Goal: Task Accomplishment & Management: Use online tool/utility

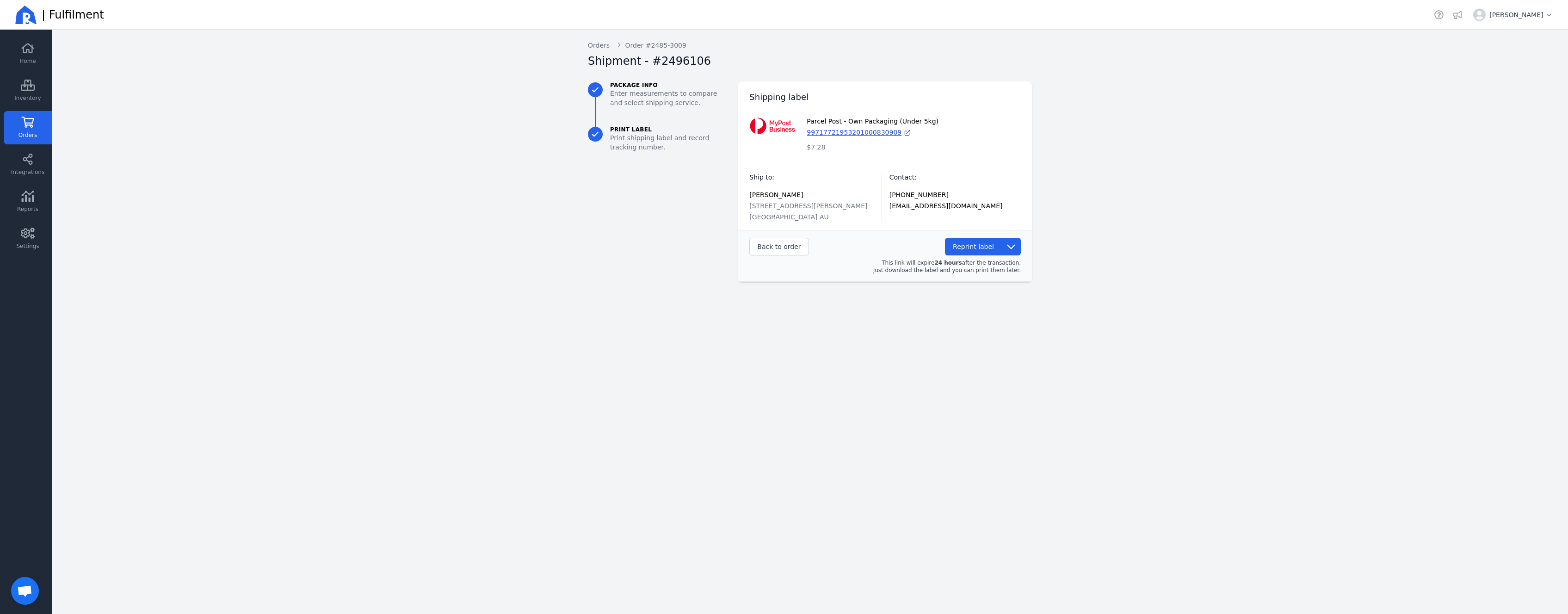
click at [44, 132] on link "Orders" at bounding box center [27, 127] width 48 height 34
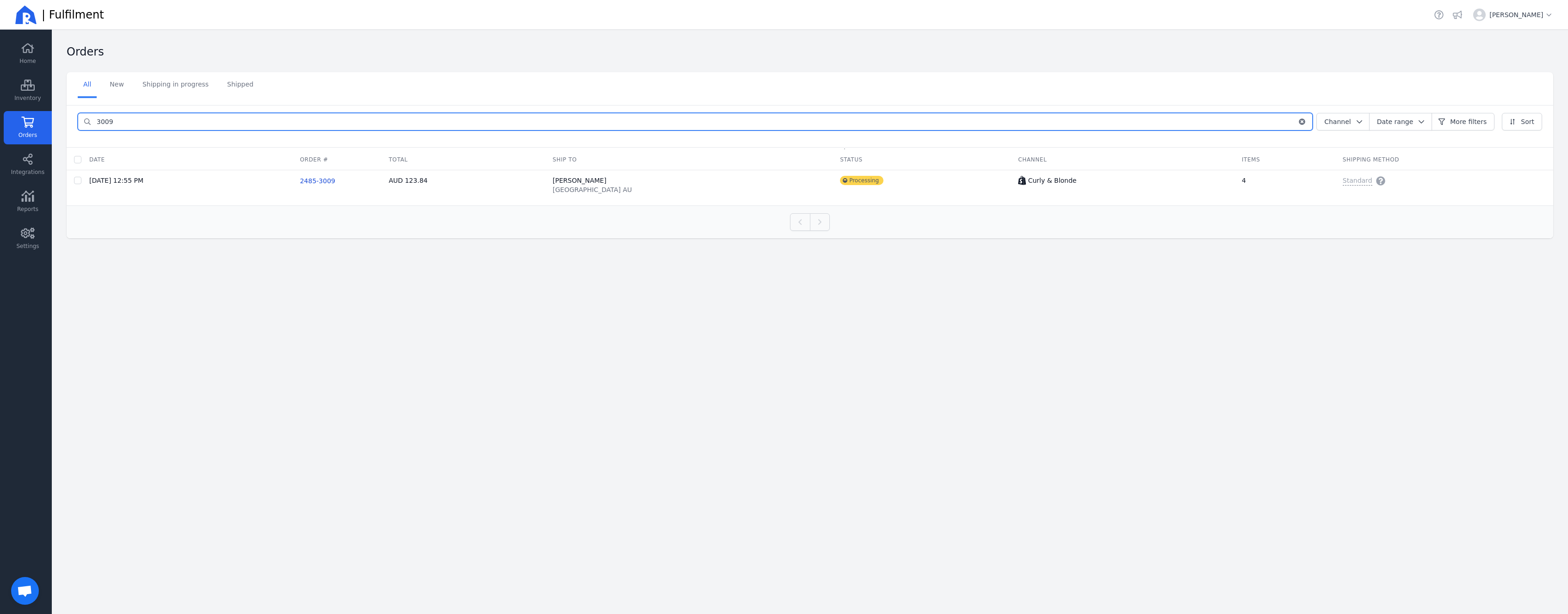
drag, startPoint x: 170, startPoint y: 118, endPoint x: 40, endPoint y: 108, distance: 130.4
click at [91, 113] on input "3009" at bounding box center [695, 121] width 1206 height 16
type input "olive"
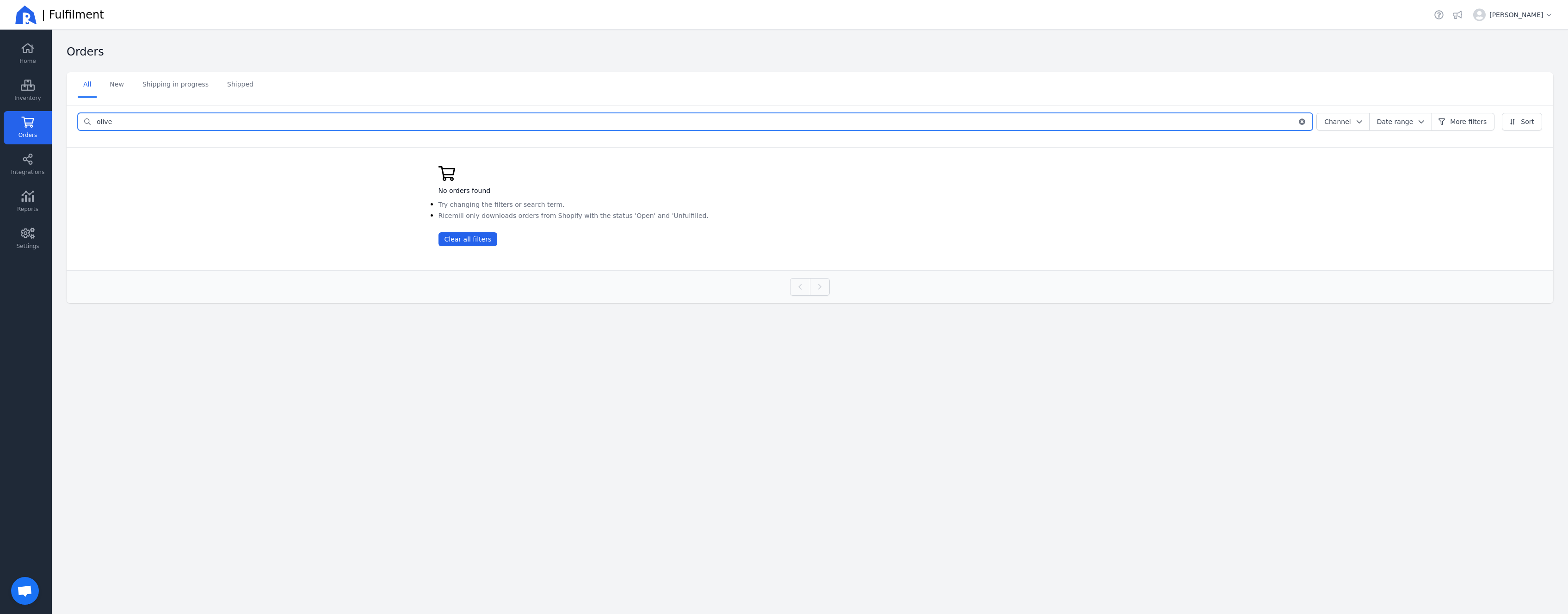
drag, startPoint x: 158, startPoint y: 127, endPoint x: -18, endPoint y: 101, distance: 177.9
click at [91, 113] on input "olive" at bounding box center [695, 121] width 1206 height 16
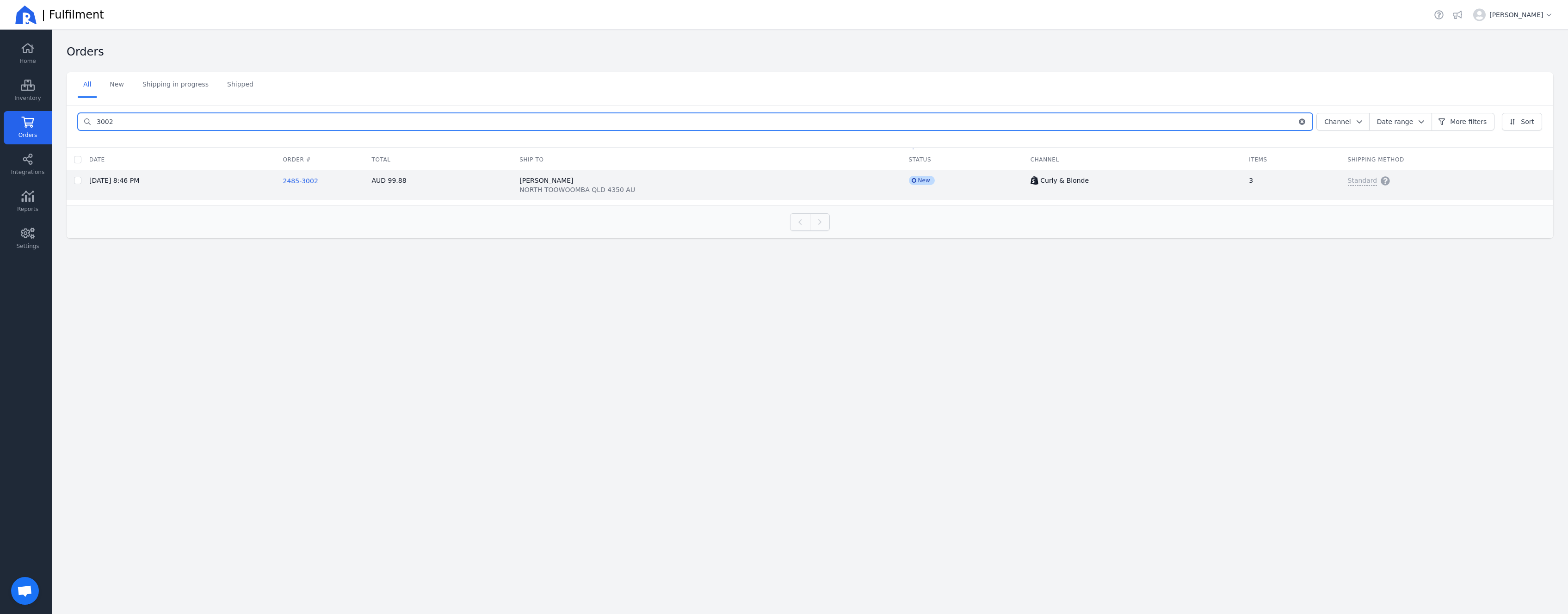
type input "3002"
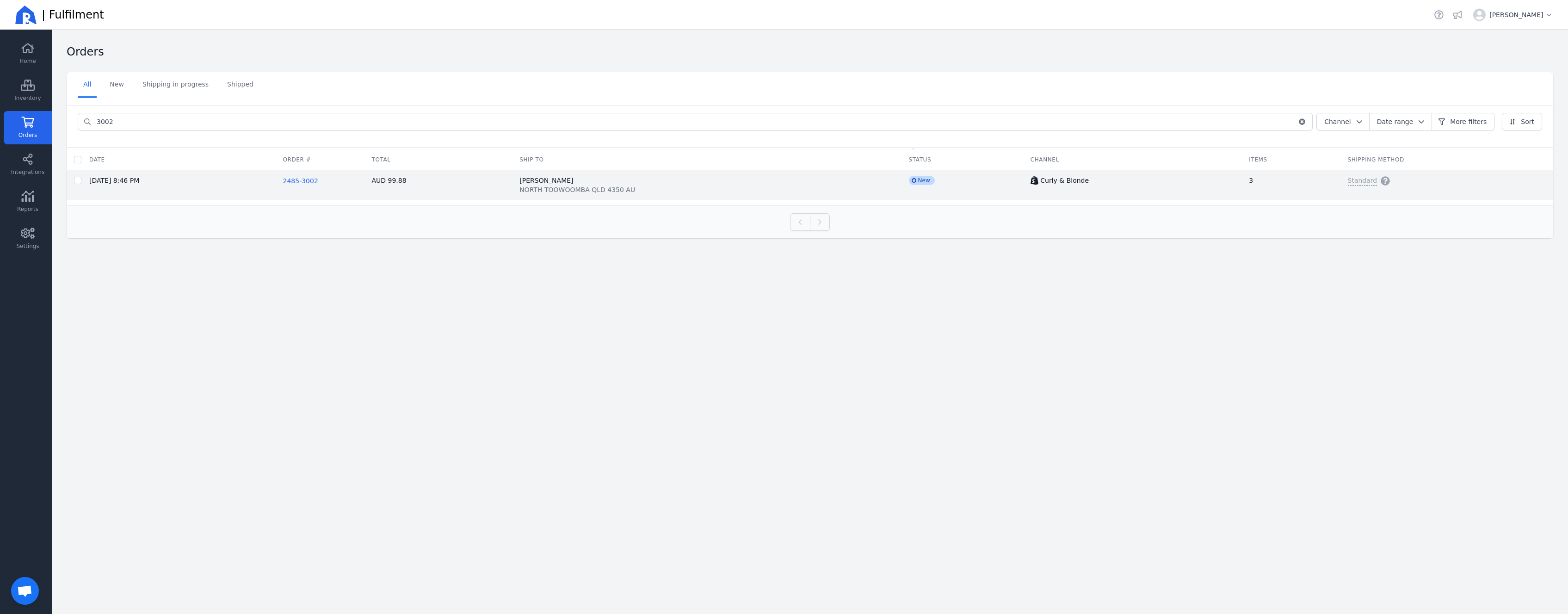
click at [318, 182] on span "2485-3002" at bounding box center [301, 181] width 35 height 7
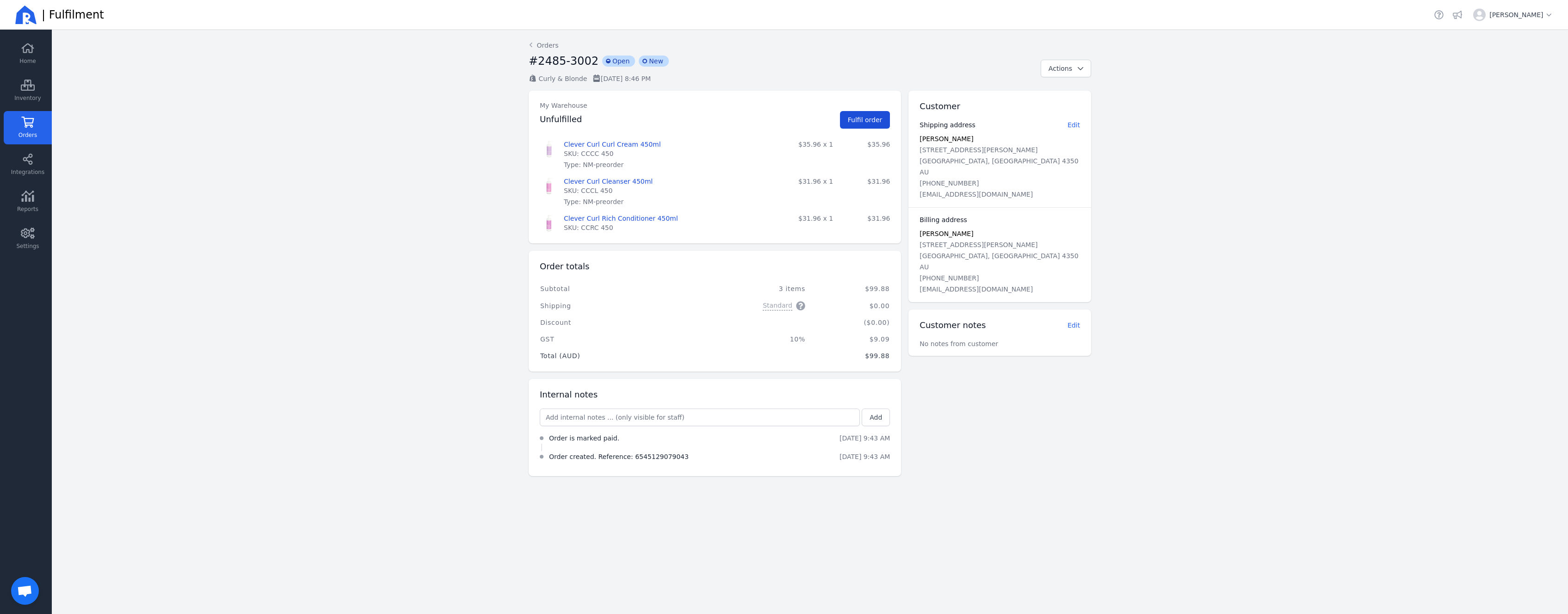
click at [877, 122] on span "Fulfil order" at bounding box center [865, 120] width 35 height 7
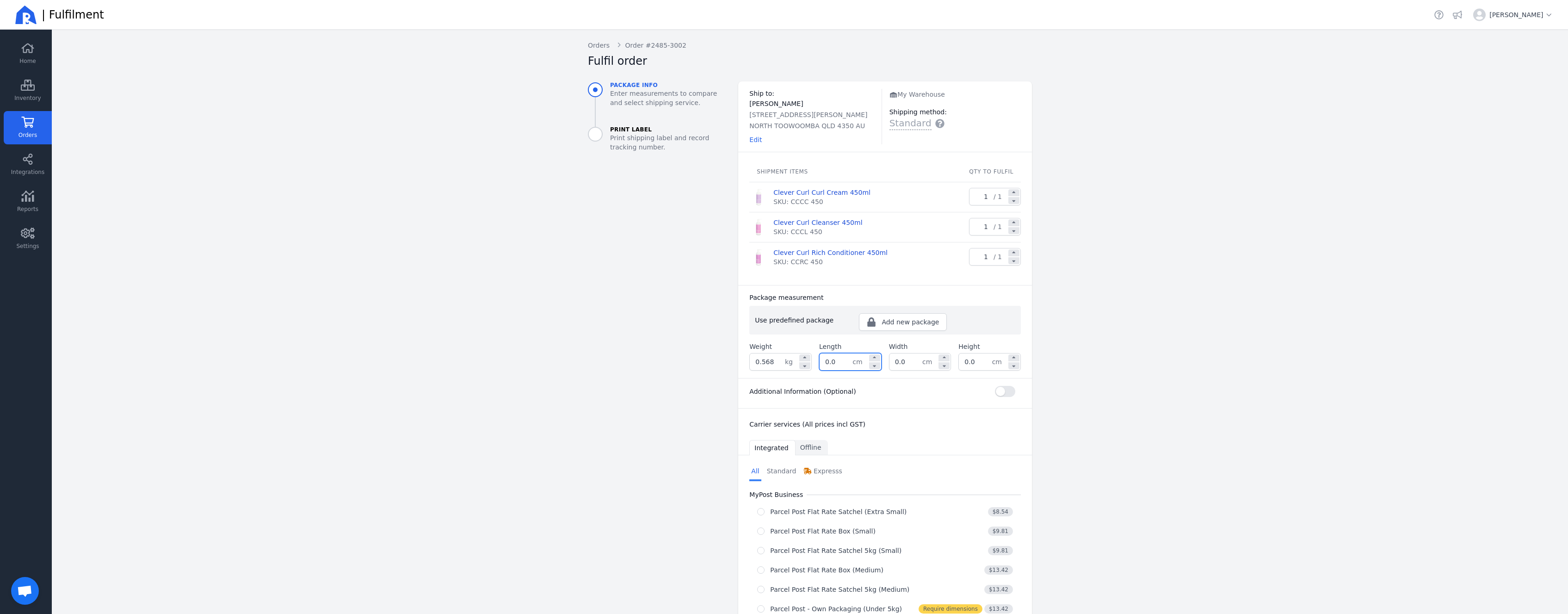
drag, startPoint x: 847, startPoint y: 366, endPoint x: 810, endPoint y: 358, distance: 37.9
click at [819, 359] on div "0.0 cm" at bounding box center [850, 362] width 63 height 18
type input "32.0"
type input "24.0"
type input "11.0"
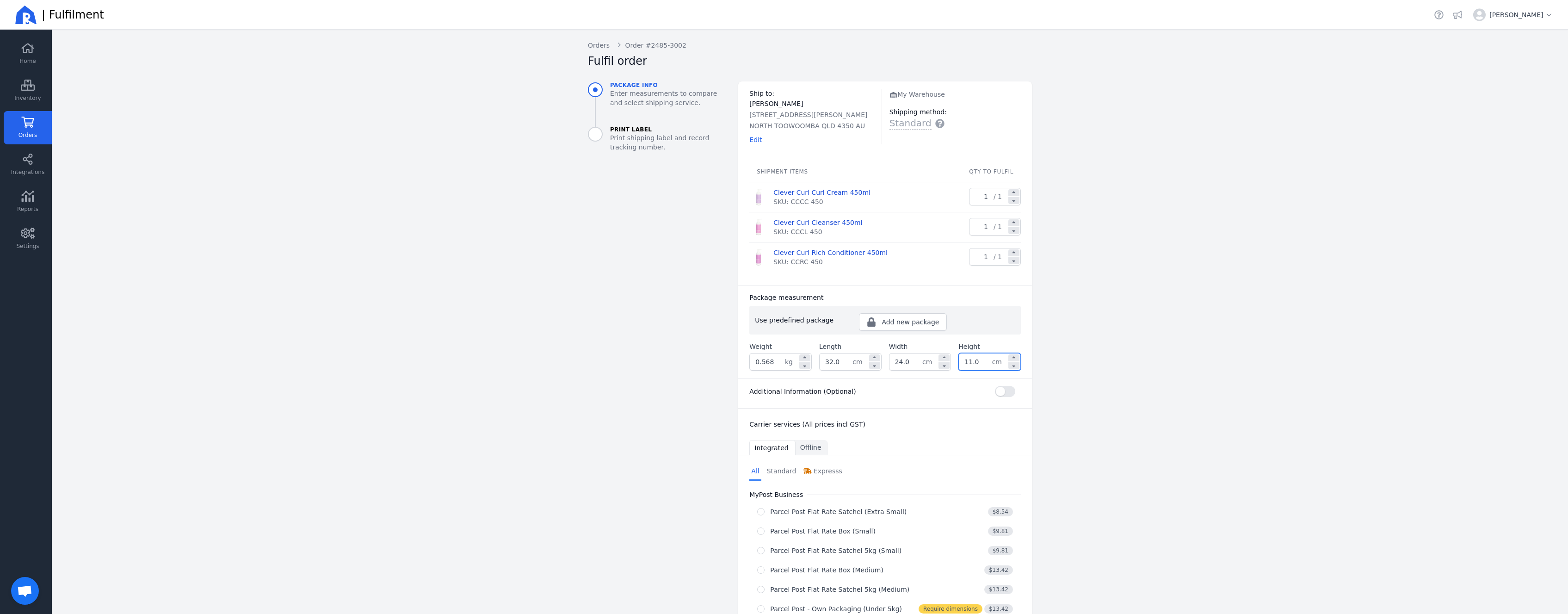
click at [661, 450] on aside "Package info Enter measurements to compare and select shipping service. Print L…" at bounding box center [656, 506] width 150 height 849
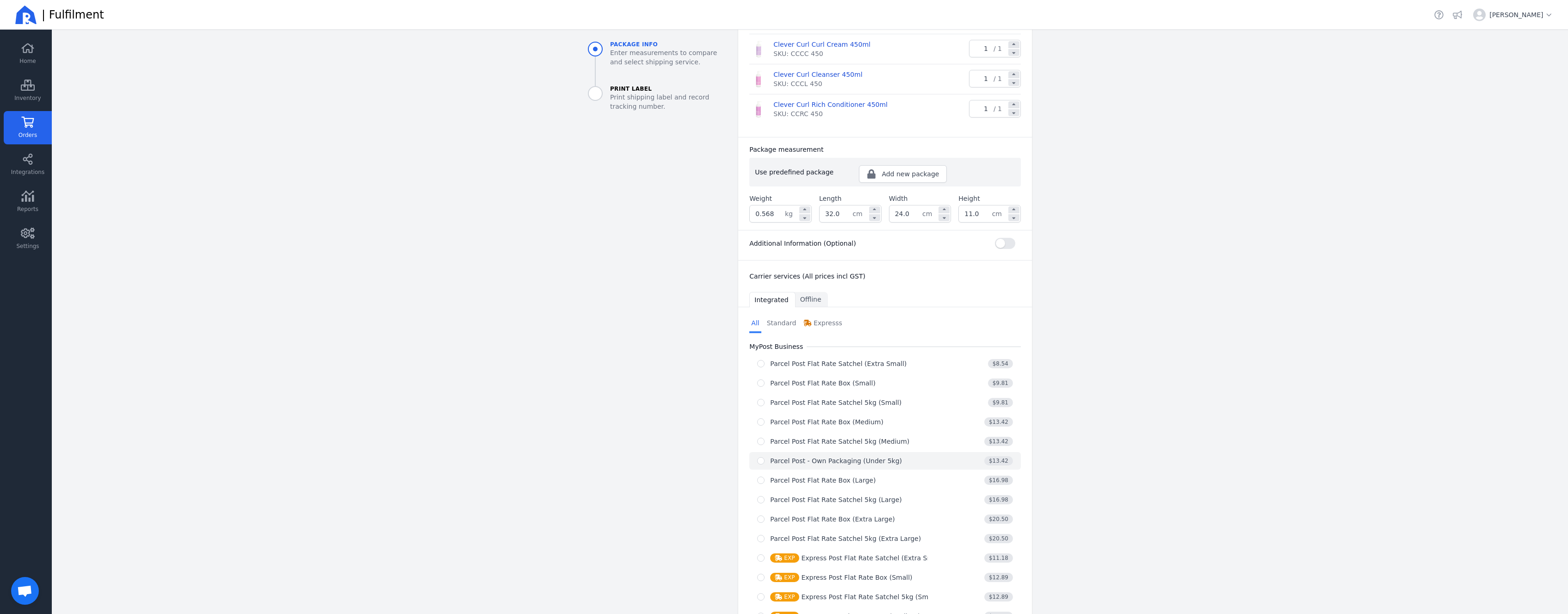
click at [808, 456] on button "Parcel Post - Own Packaging (Under 5kg) $13.42" at bounding box center [885, 460] width 271 height 18
radio input "true"
select select "0"
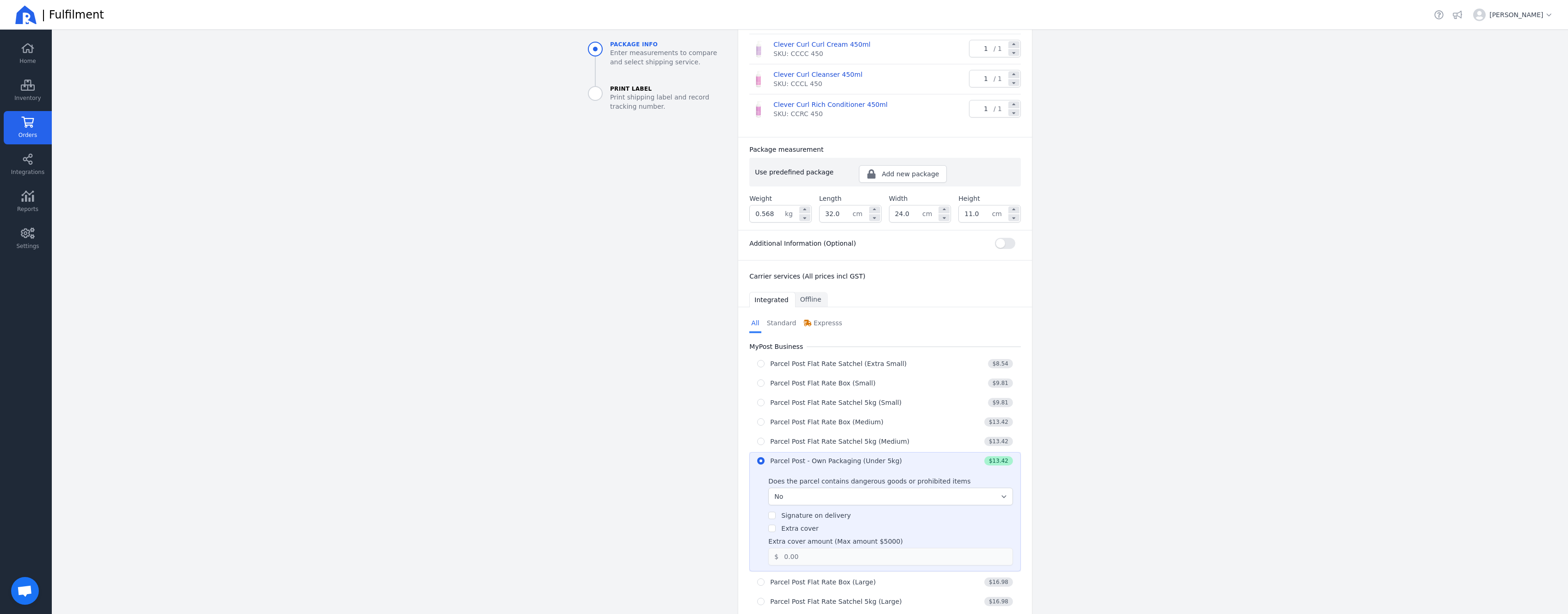
scroll to position [241, 0]
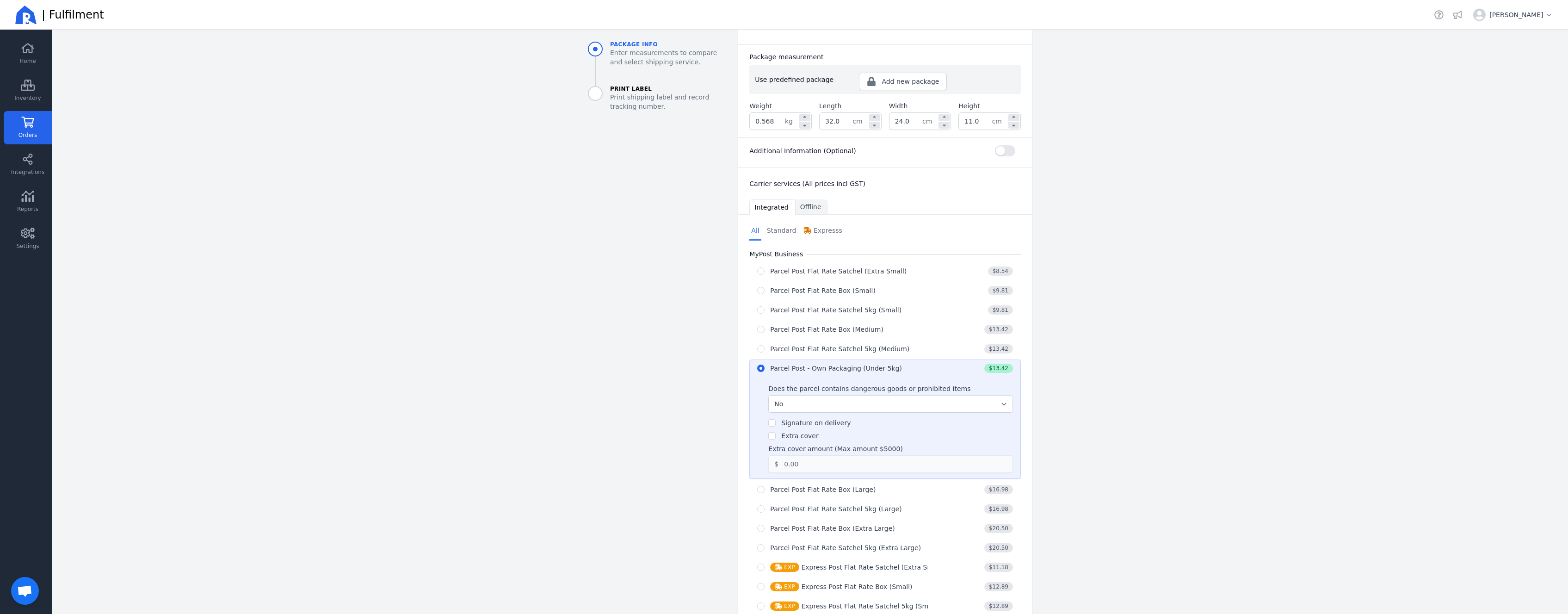
click at [796, 434] on label "Extra cover" at bounding box center [799, 436] width 37 height 7
click at [775, 434] on input "Extra cover" at bounding box center [772, 436] width 7 height 7
checkbox input "true"
drag, startPoint x: 809, startPoint y: 460, endPoint x: 694, endPoint y: 464, distance: 115.1
click at [779, 464] on input "0.00" at bounding box center [889, 464] width 221 height 16
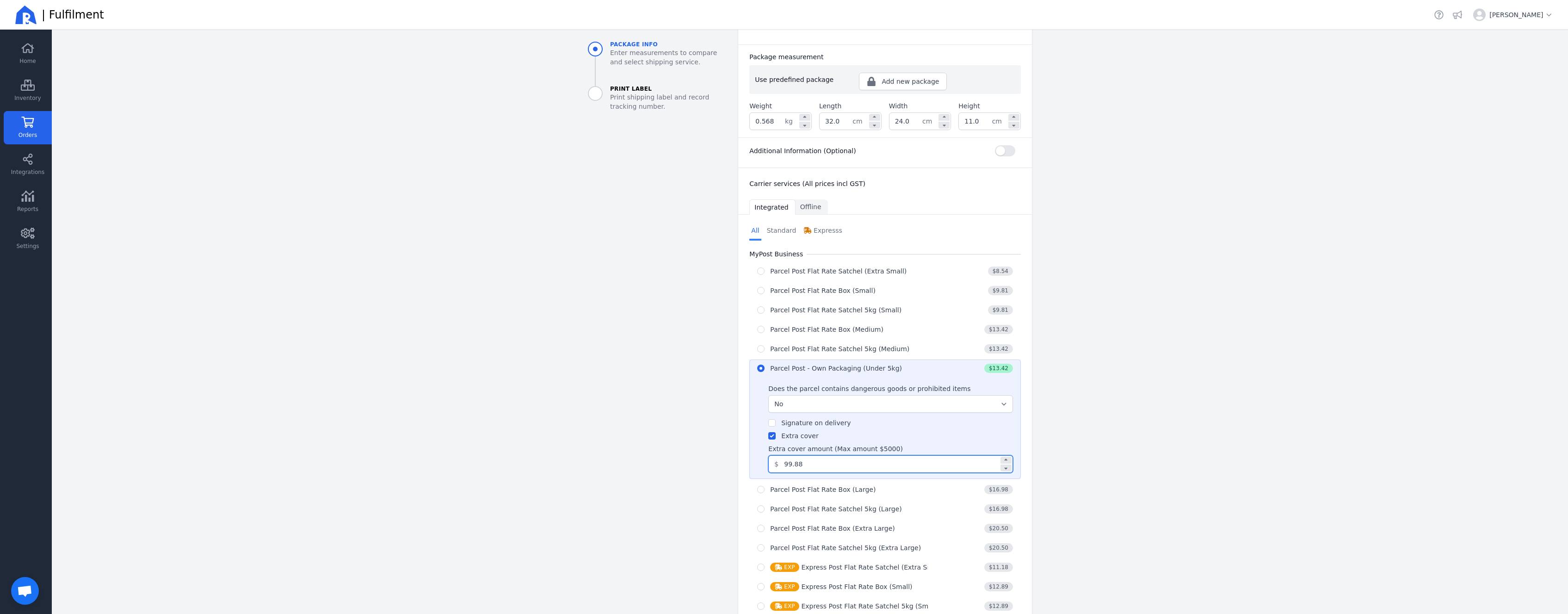
type input "99.88"
click at [582, 453] on aside "Package info Enter measurements to compare and select shipping service. Print L…" at bounding box center [656, 316] width 150 height 951
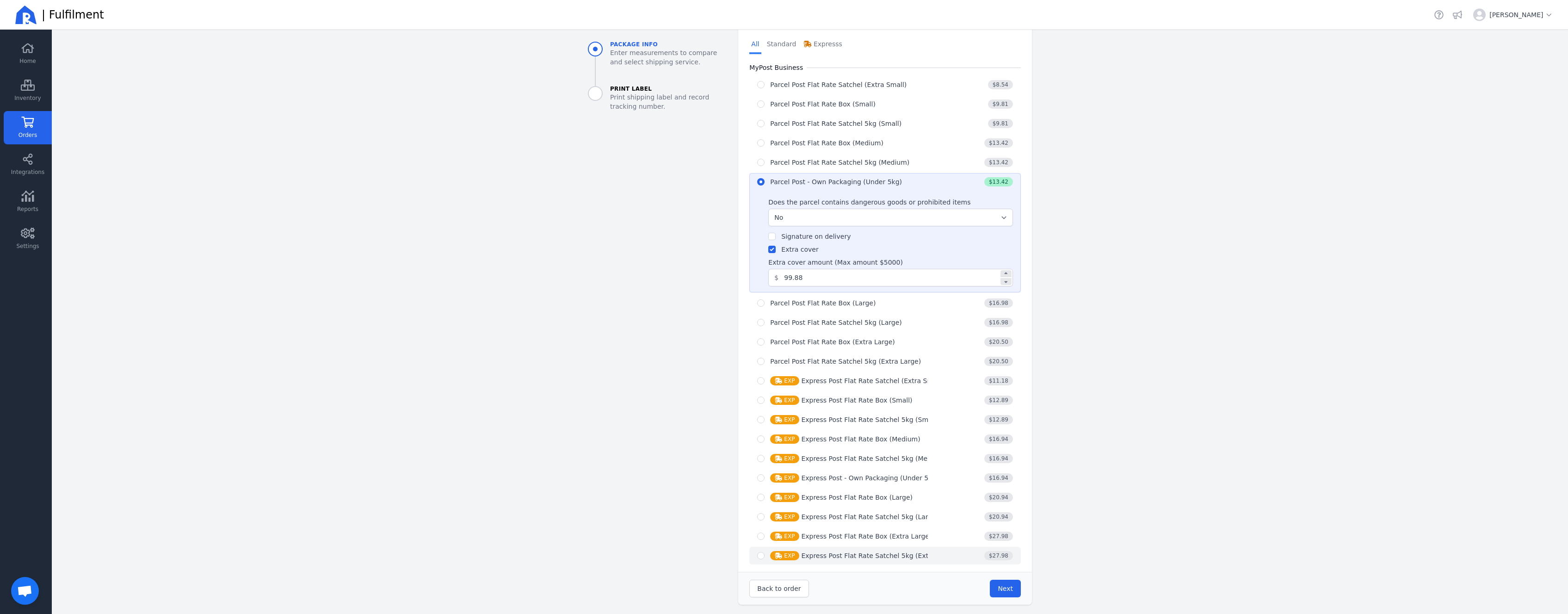
scroll to position [429, 0]
click at [1006, 587] on span "Next" at bounding box center [1005, 587] width 15 height 7
type input "32.0"
type input "24.0"
type input "11.0"
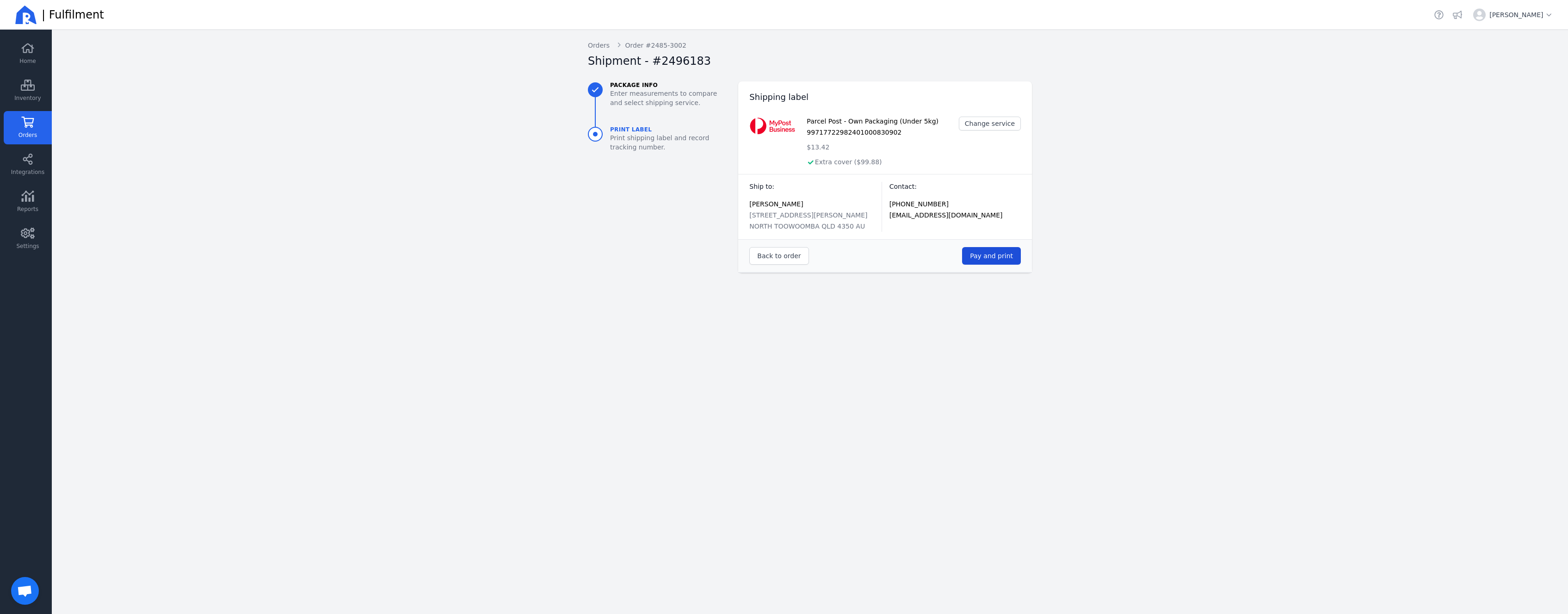
click at [1012, 250] on button "Pay and print" at bounding box center [992, 256] width 59 height 18
click at [44, 130] on link "Orders" at bounding box center [27, 127] width 48 height 34
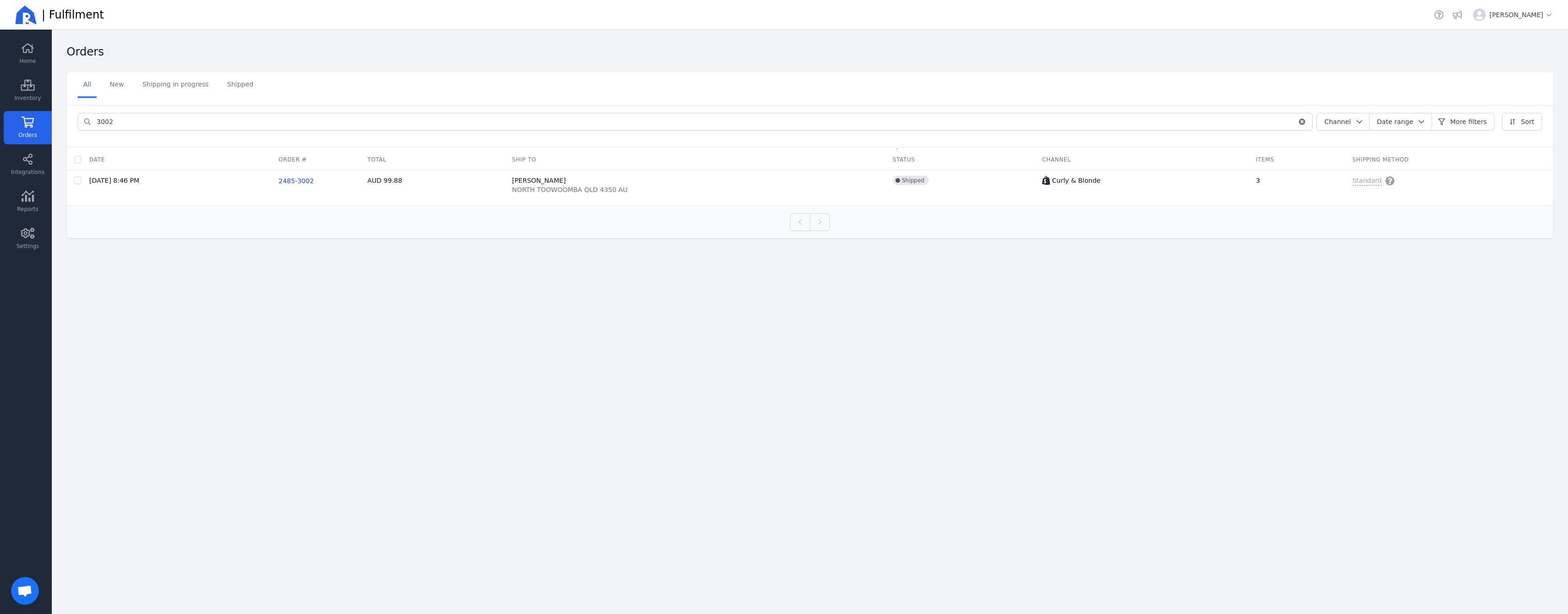
drag, startPoint x: 139, startPoint y: 126, endPoint x: 15, endPoint y: 123, distance: 124.0
click at [91, 123] on input "3002" at bounding box center [695, 121] width 1206 height 16
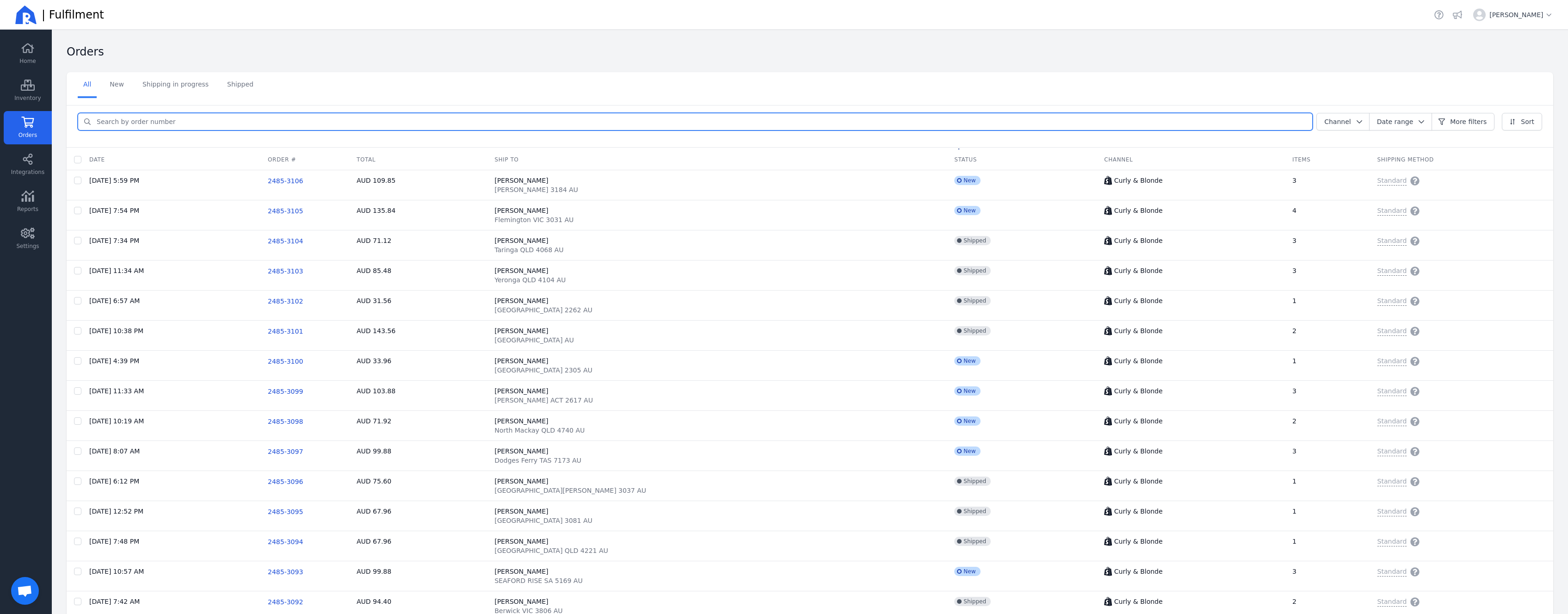
click at [471, 119] on input "search" at bounding box center [702, 121] width 1221 height 16
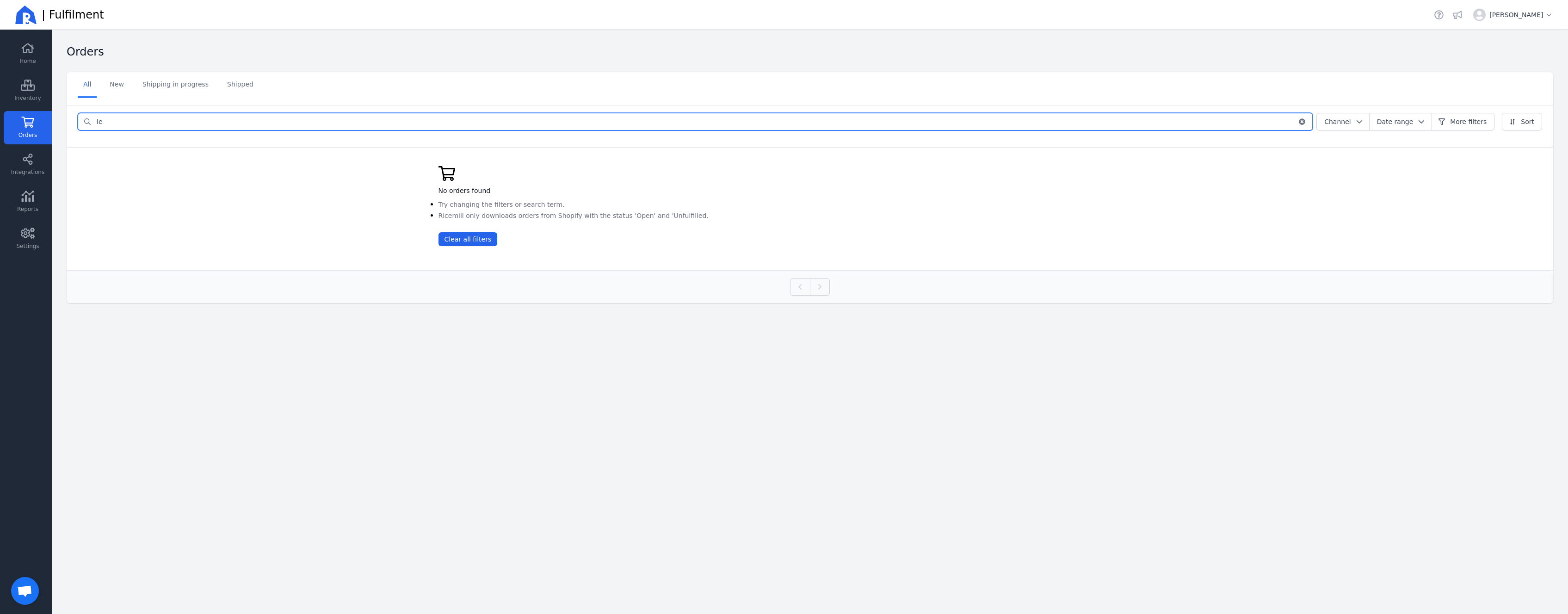
type input "l"
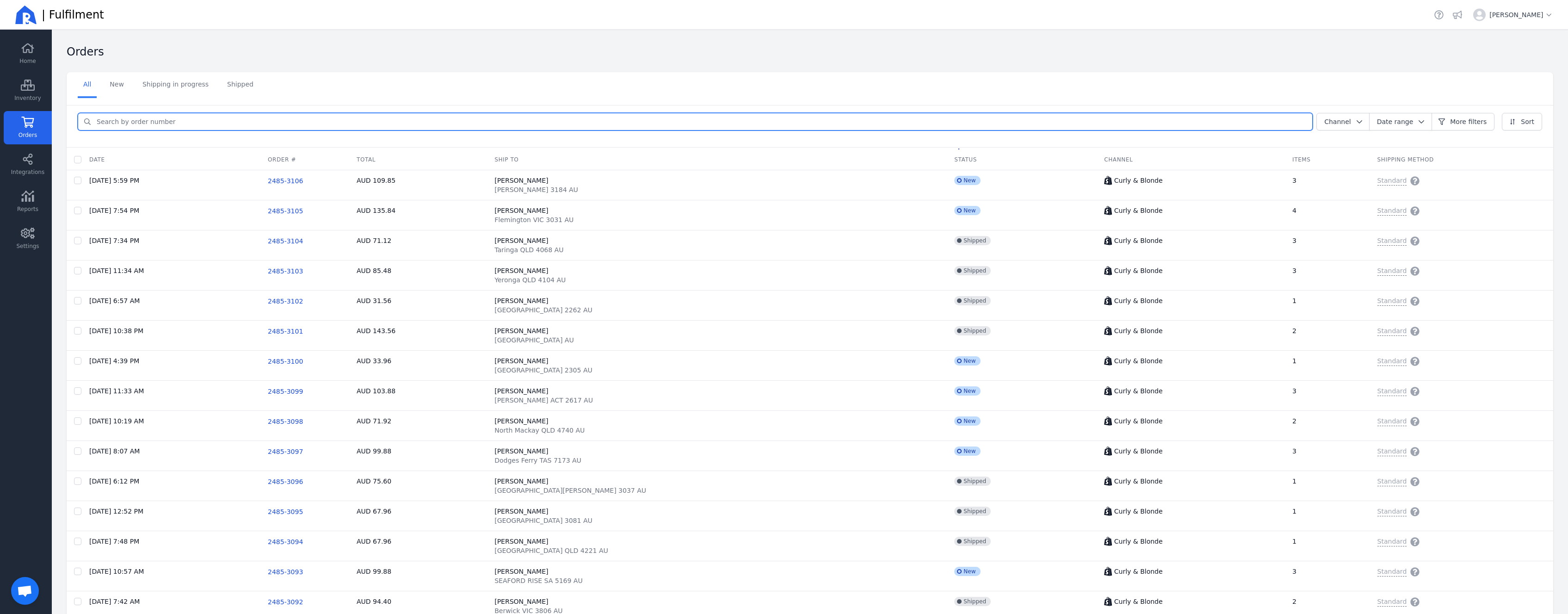
click at [250, 118] on input "search" at bounding box center [702, 121] width 1221 height 16
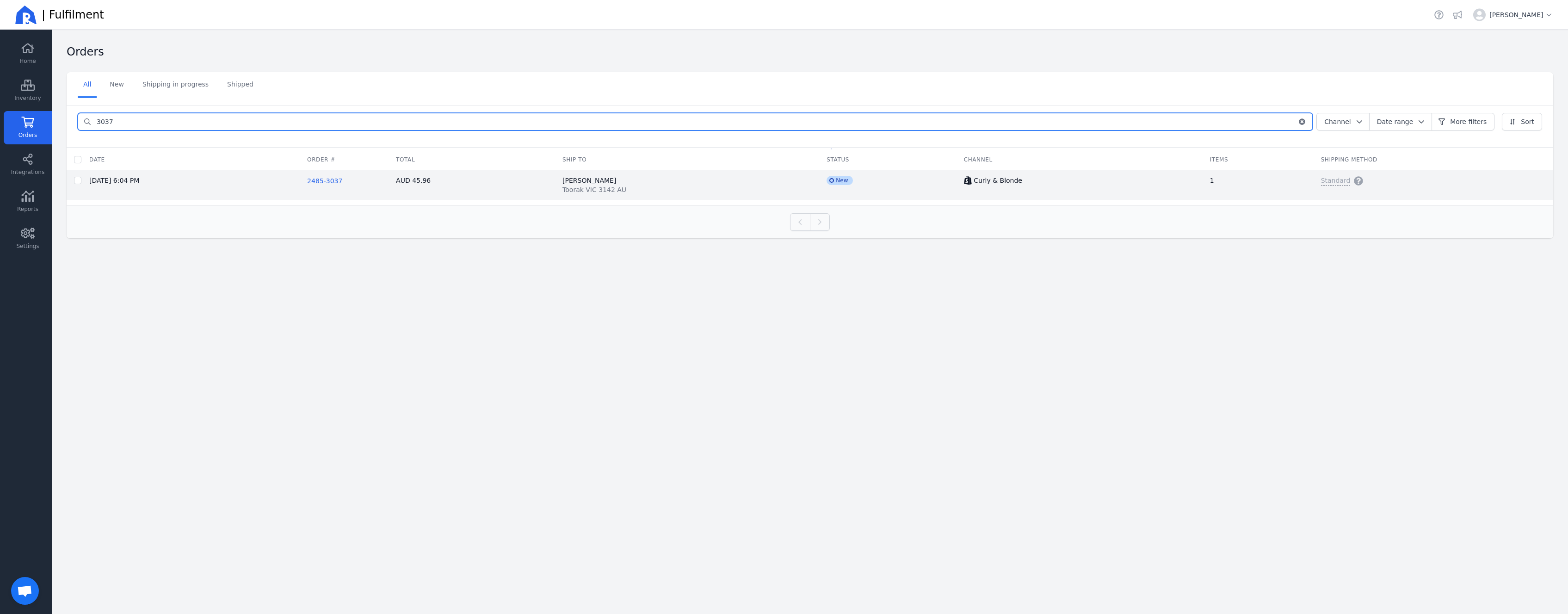
type input "3037"
click at [337, 179] on span "2485-3037" at bounding box center [325, 181] width 35 height 7
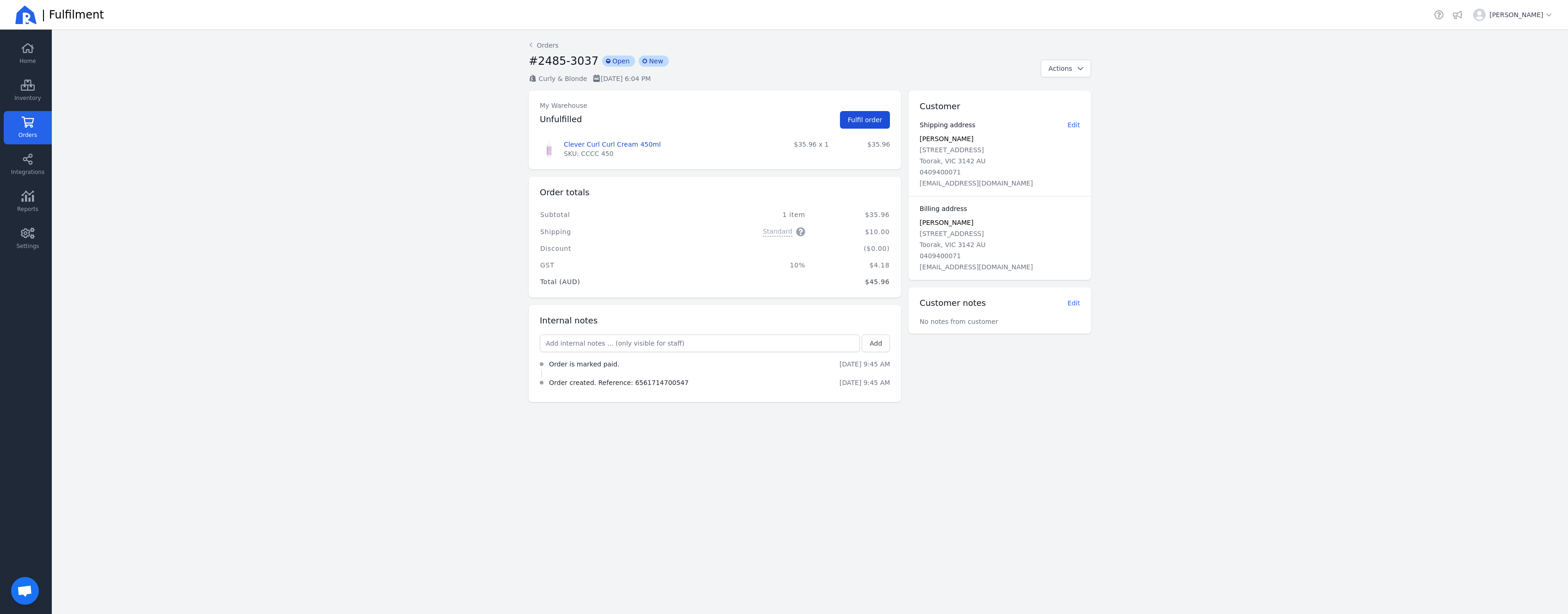
click at [870, 124] on span "Fulfil order" at bounding box center [865, 120] width 35 height 7
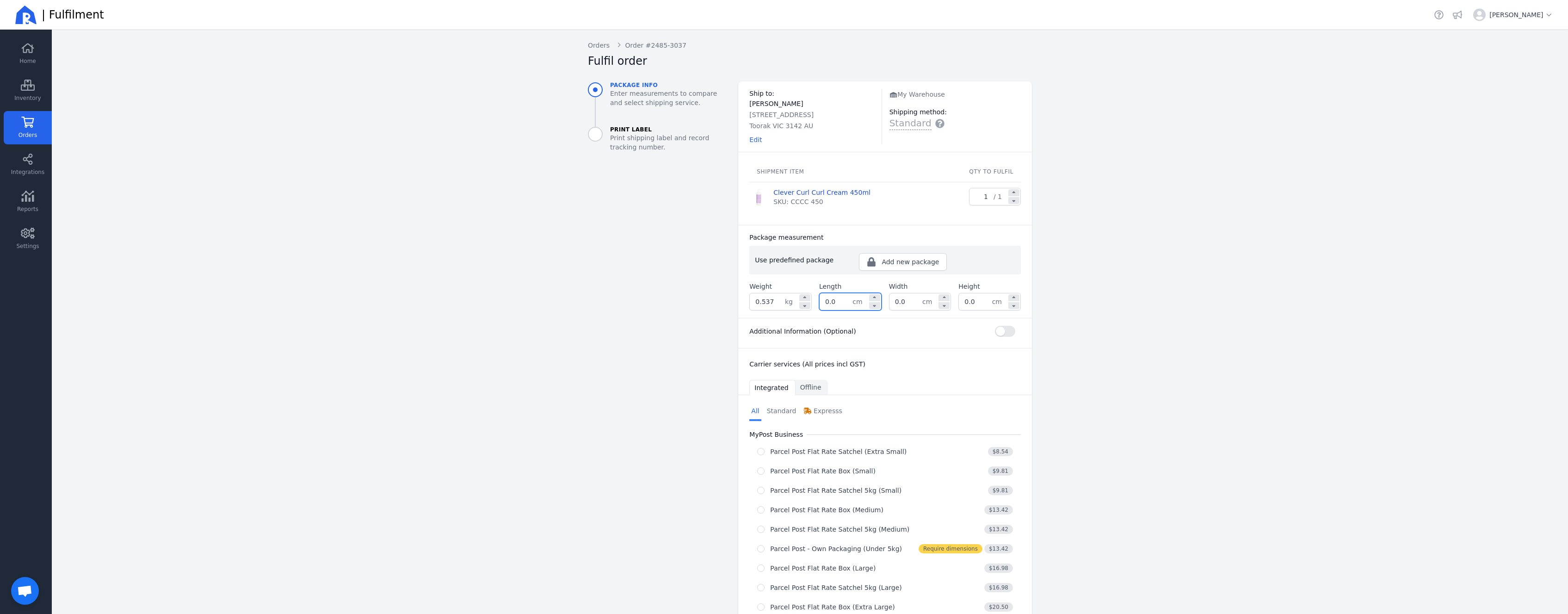
drag, startPoint x: 831, startPoint y: 305, endPoint x: 817, endPoint y: 302, distance: 14.3
click at [820, 302] on input "0.0" at bounding box center [836, 302] width 33 height 16
type input "32.0"
type input "24.0"
type input "11.0"
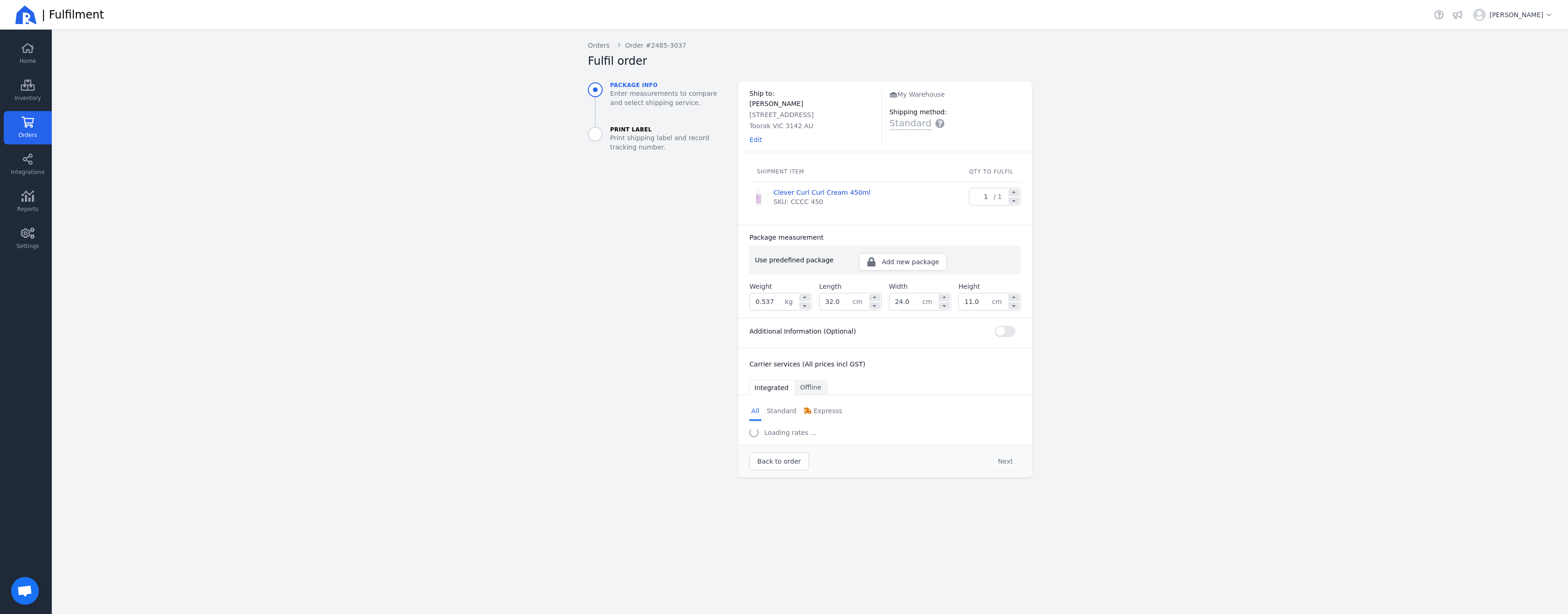
click at [602, 389] on aside "Package info Enter measurements to compare and select shipping service. Print L…" at bounding box center [656, 280] width 150 height 396
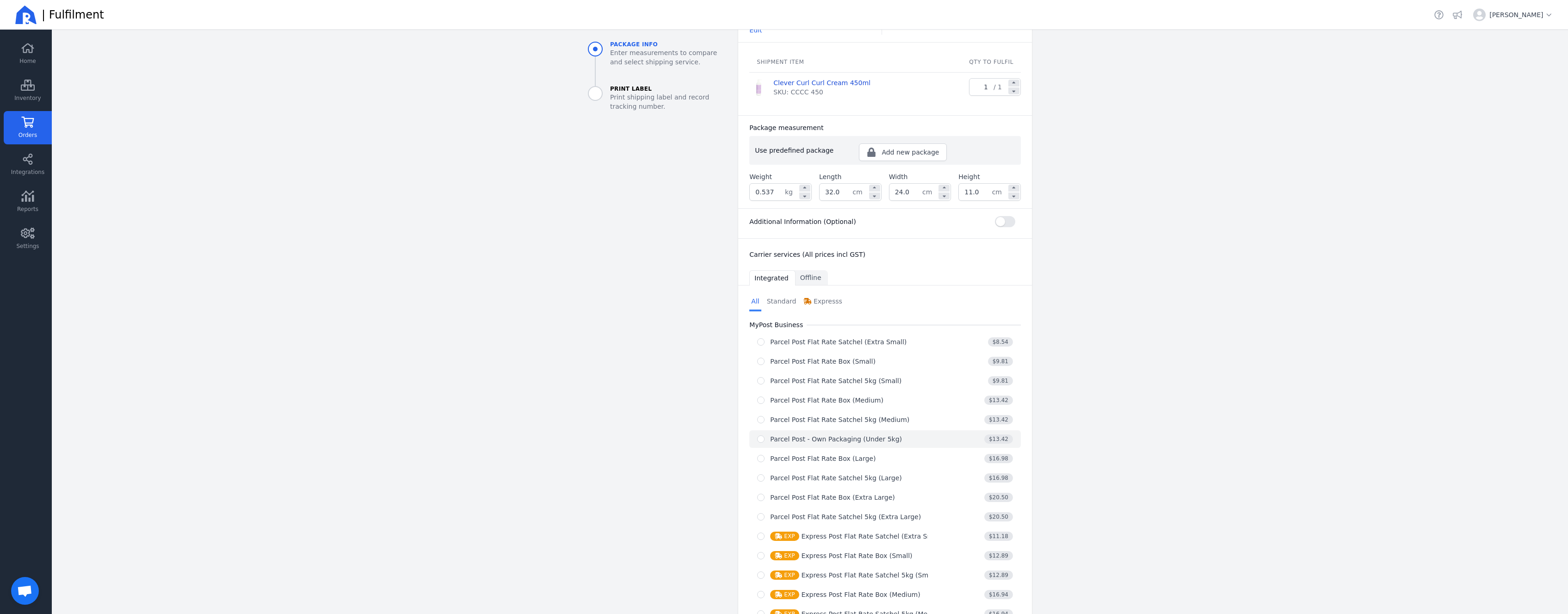
scroll to position [176, 0]
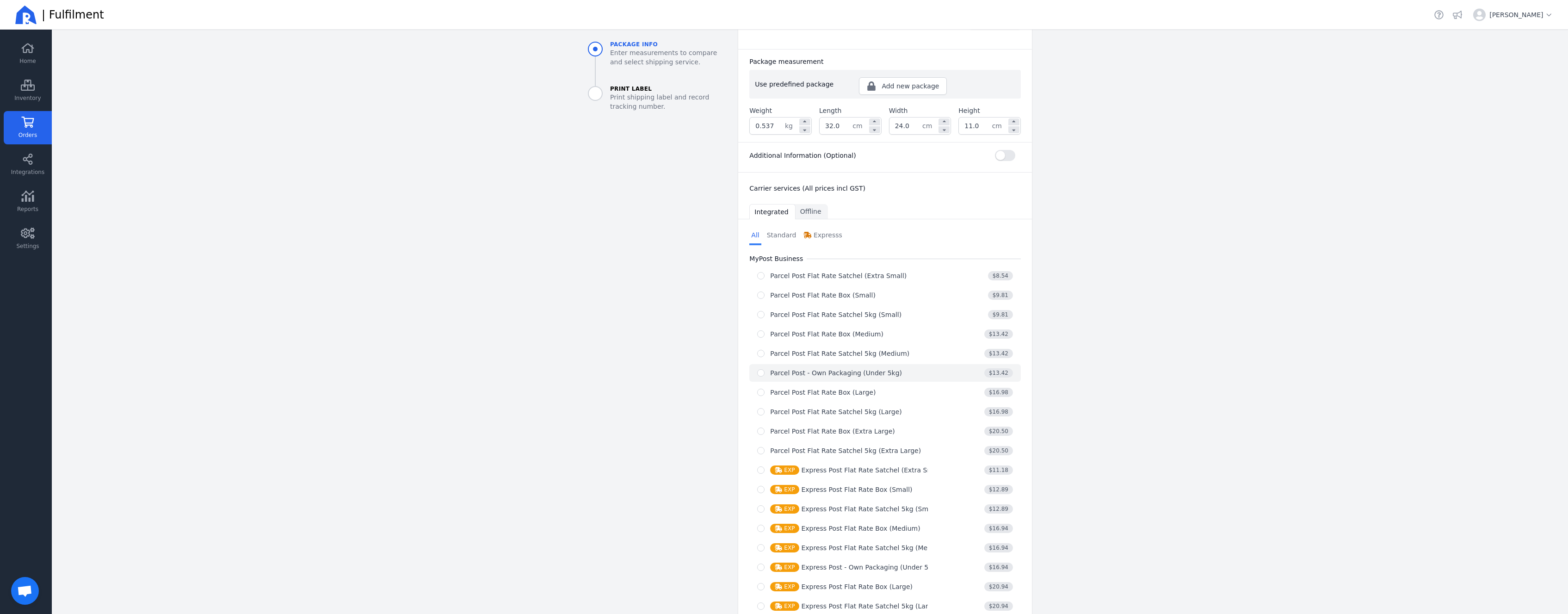
click at [891, 377] on div "Parcel Post - Own Packaging (Under 5kg)" at bounding box center [836, 373] width 132 height 9
radio input "true"
select select "0"
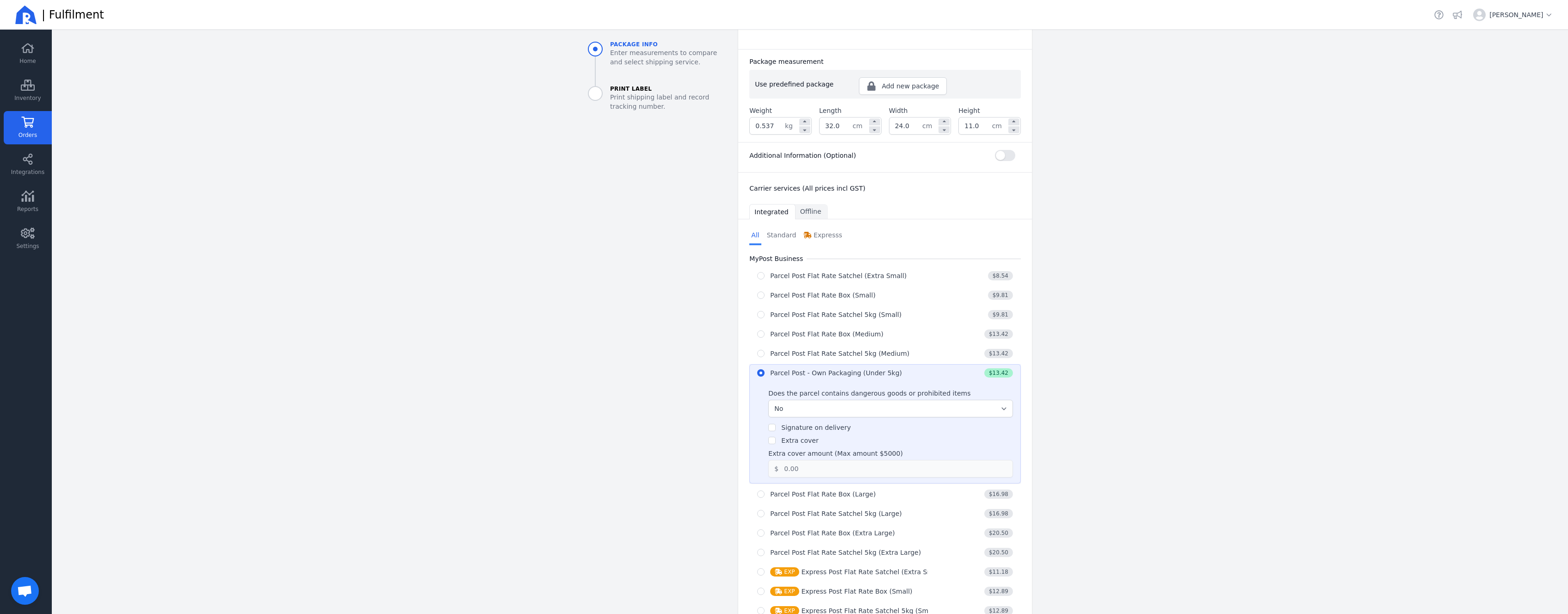
click at [808, 442] on label "Extra cover" at bounding box center [799, 440] width 37 height 7
click at [775, 442] on input "Extra cover" at bounding box center [772, 440] width 7 height 7
checkbox input "true"
drag, startPoint x: 823, startPoint y: 476, endPoint x: 713, endPoint y: 451, distance: 112.8
click at [779, 464] on input "0.00" at bounding box center [889, 468] width 221 height 16
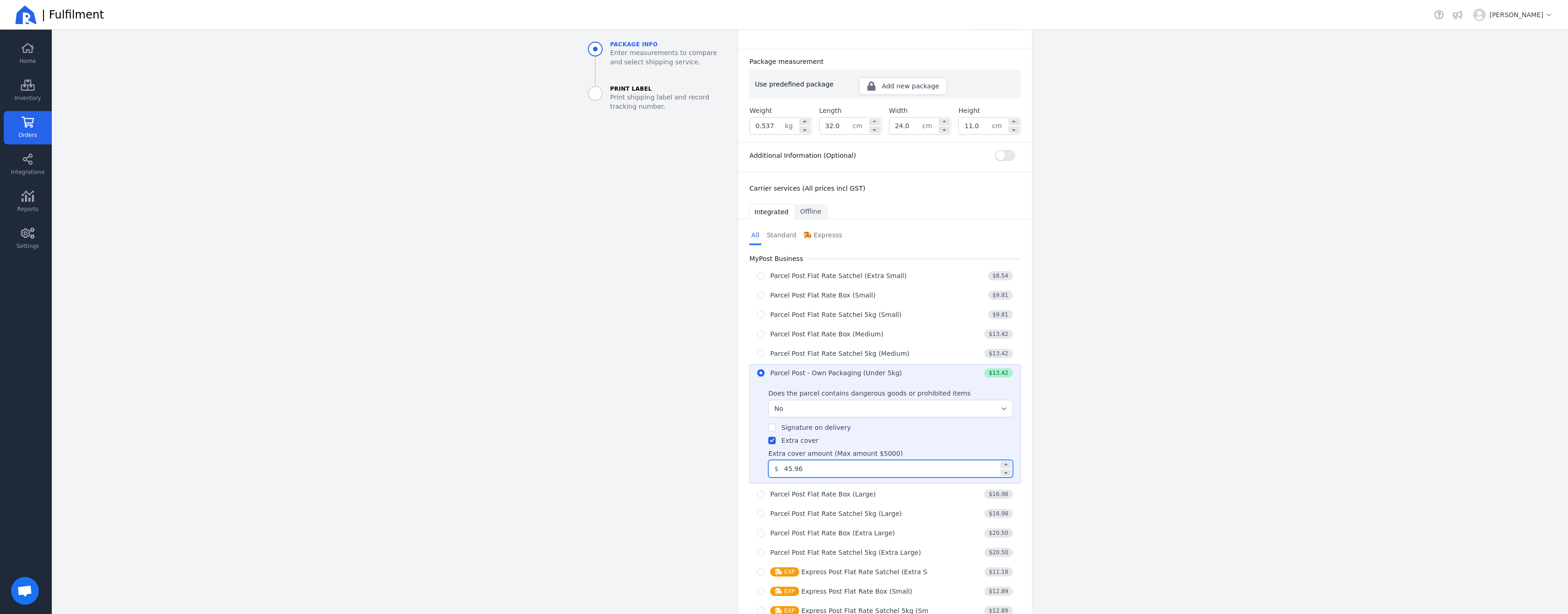
scroll to position [369, 0]
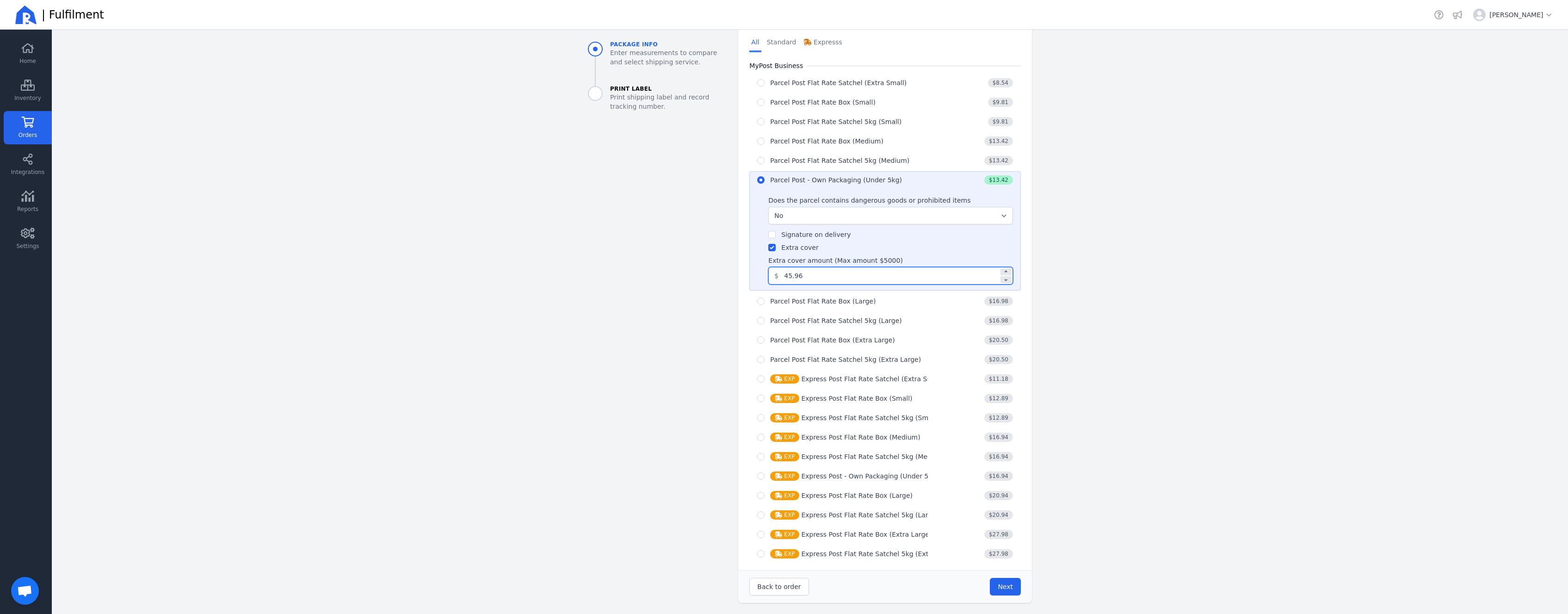
type input "45.96"
click at [1021, 587] on div "Back to order Next" at bounding box center [885, 587] width 294 height 33
click at [1017, 587] on button "Next" at bounding box center [1005, 587] width 31 height 18
type input "32.0"
type input "24.0"
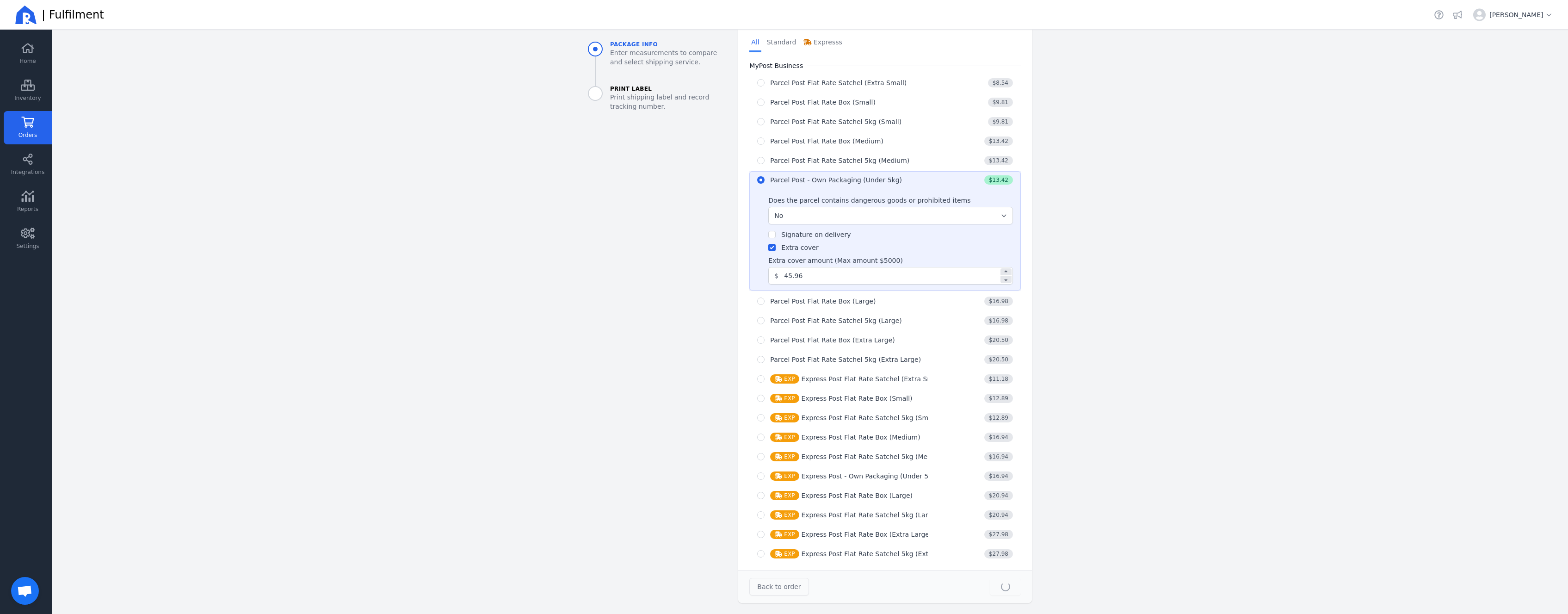
type input "11.0"
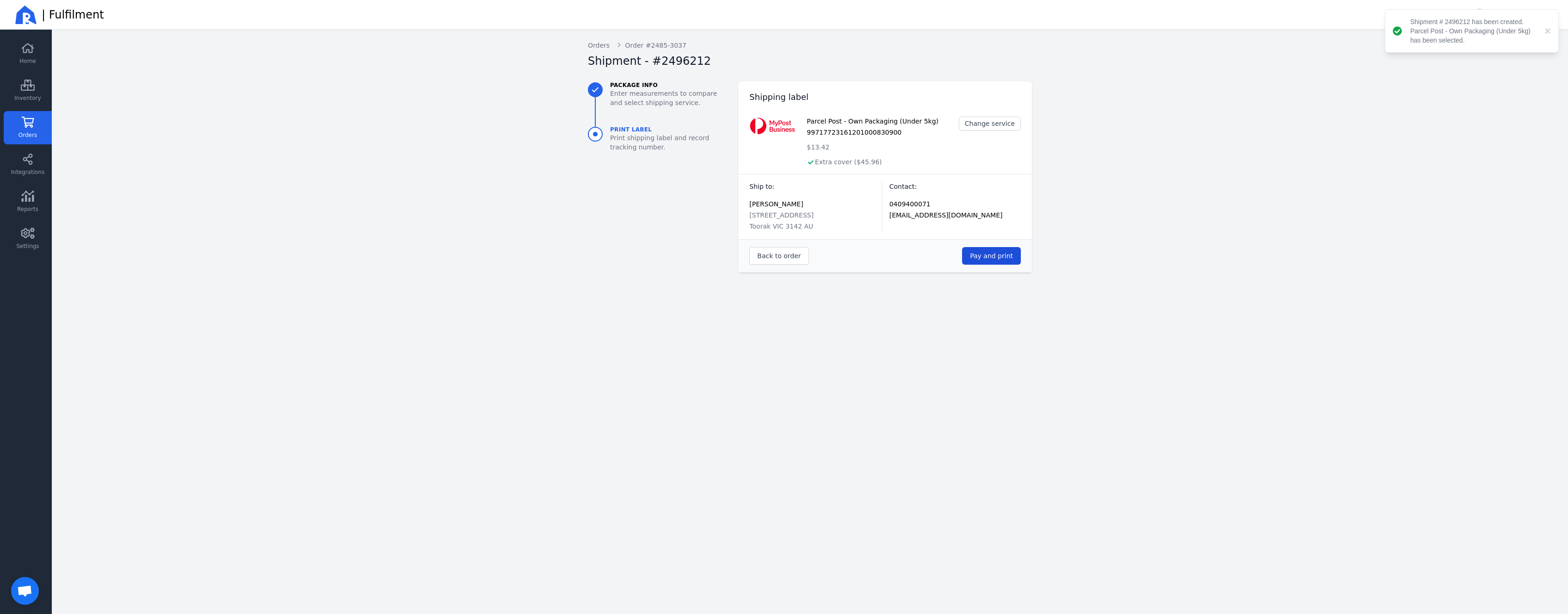
click at [997, 257] on span "Pay and print" at bounding box center [991, 256] width 43 height 7
click at [783, 255] on span "Back to order" at bounding box center [779, 256] width 43 height 7
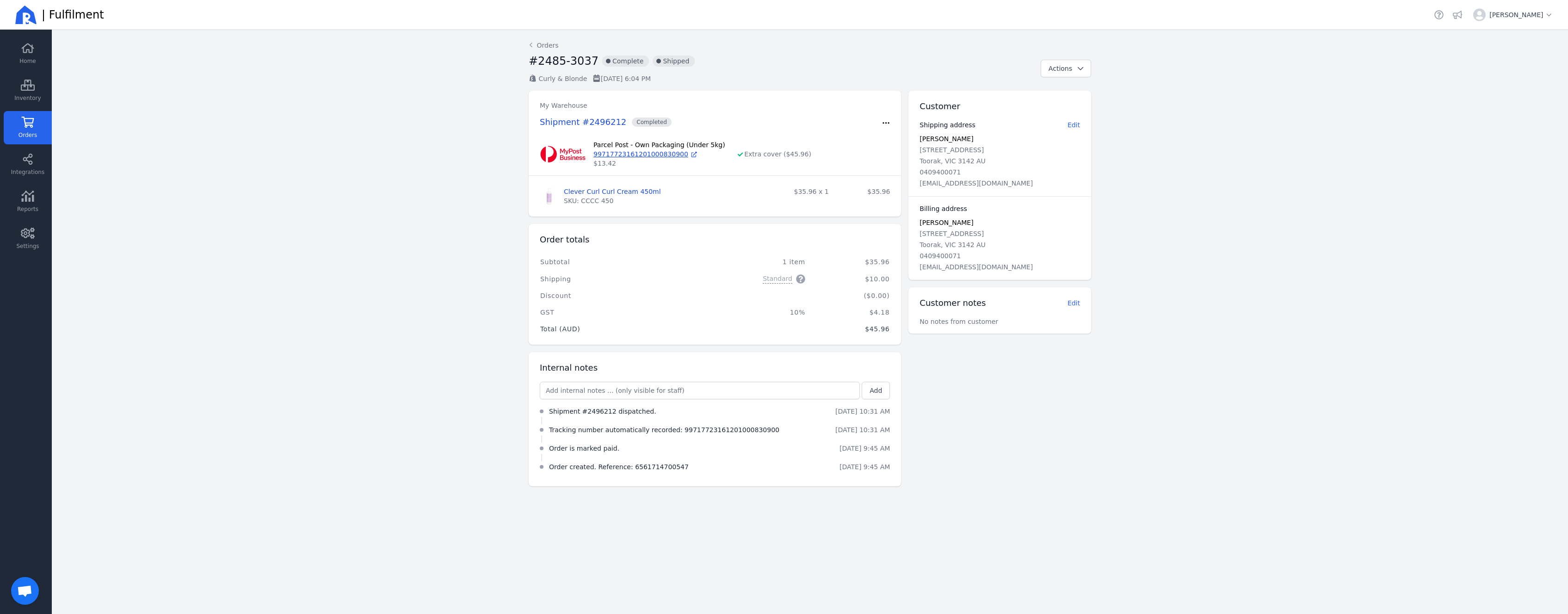
click at [51, 122] on link "Orders" at bounding box center [27, 127] width 48 height 34
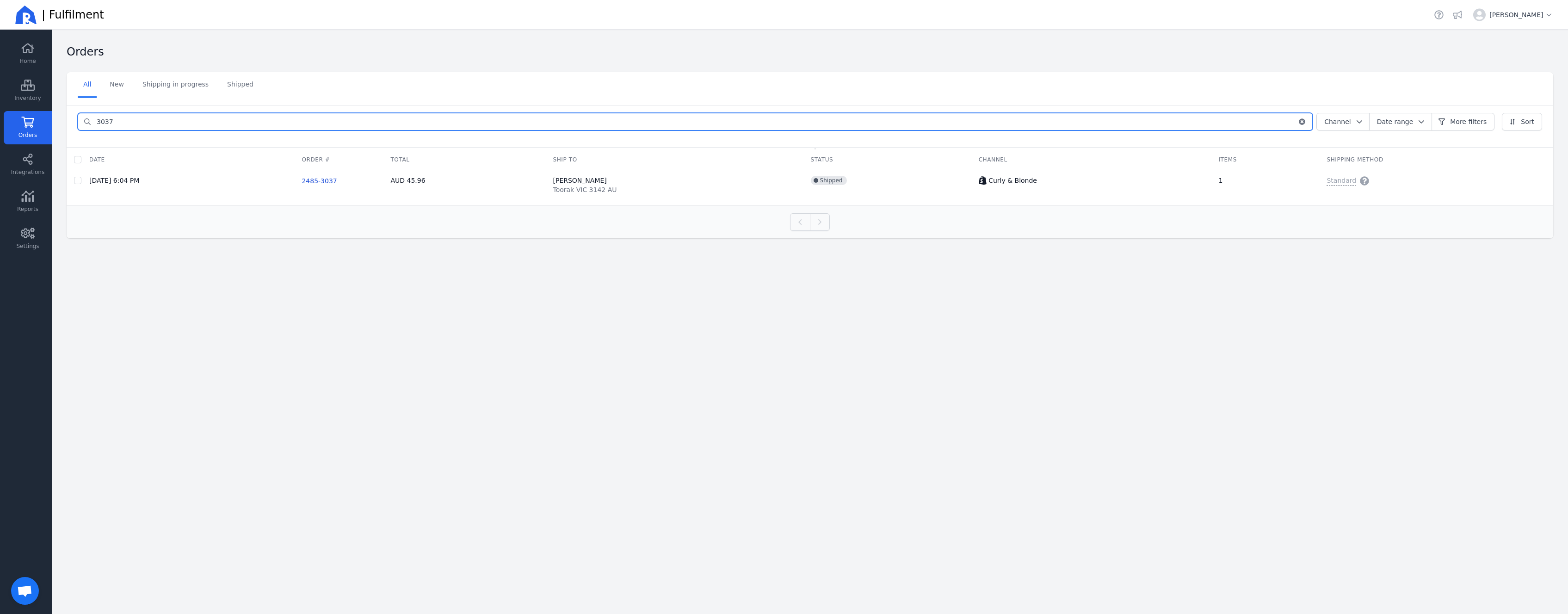
drag, startPoint x: 128, startPoint y: 119, endPoint x: 36, endPoint y: 101, distance: 93.7
click at [91, 113] on input "3037" at bounding box center [695, 121] width 1206 height 16
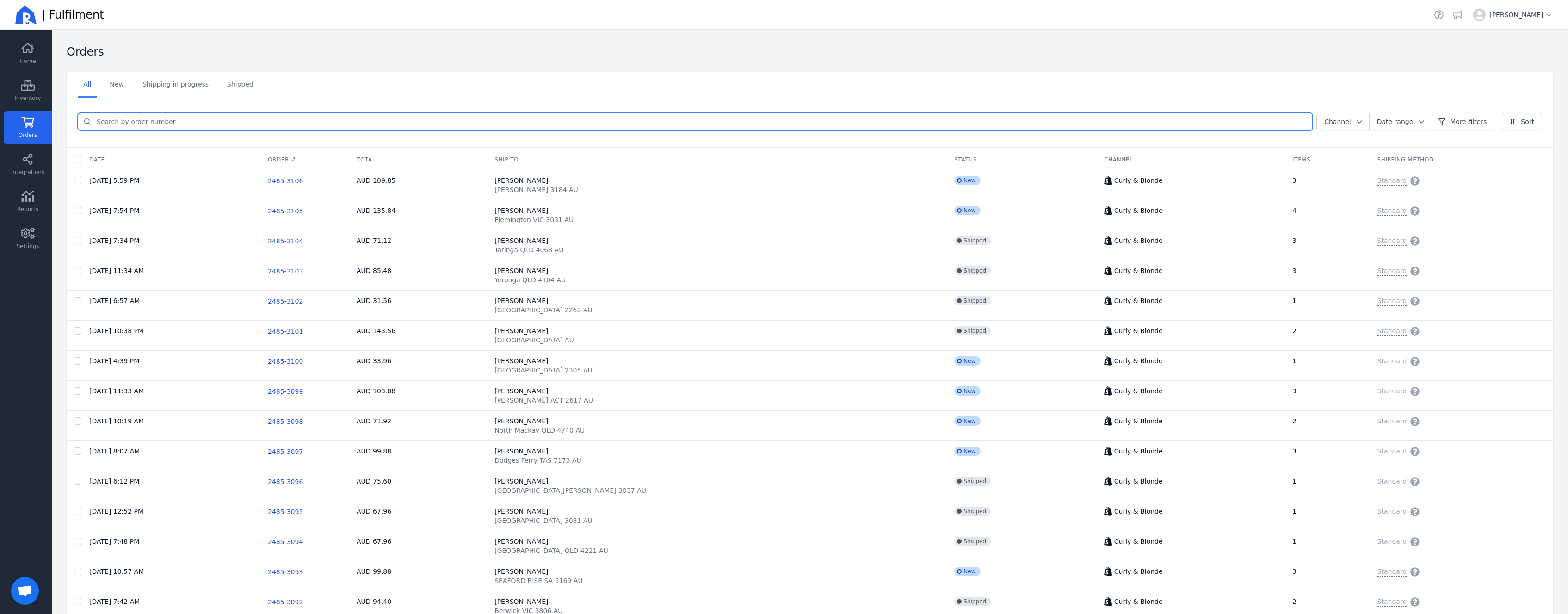
click at [461, 132] on div "Channel Date range More filters Sort" at bounding box center [810, 123] width 1465 height 21
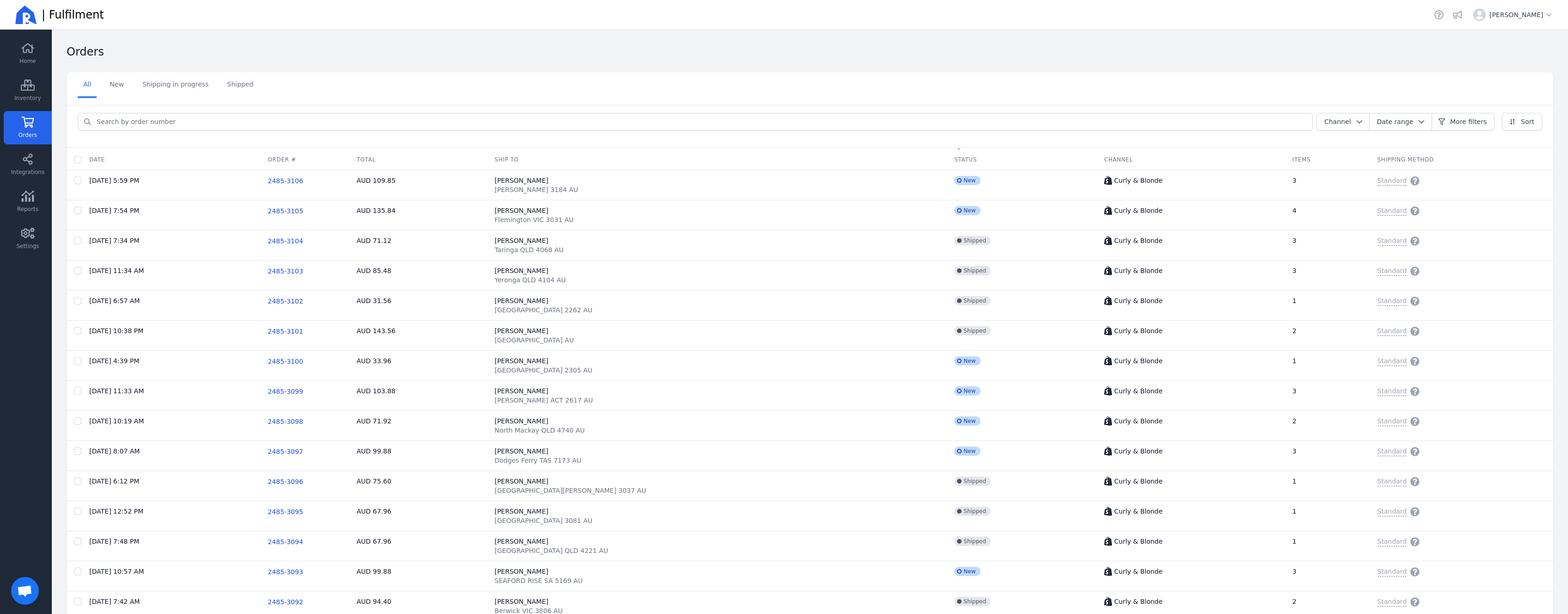
click at [461, 128] on input "search" at bounding box center [702, 121] width 1221 height 16
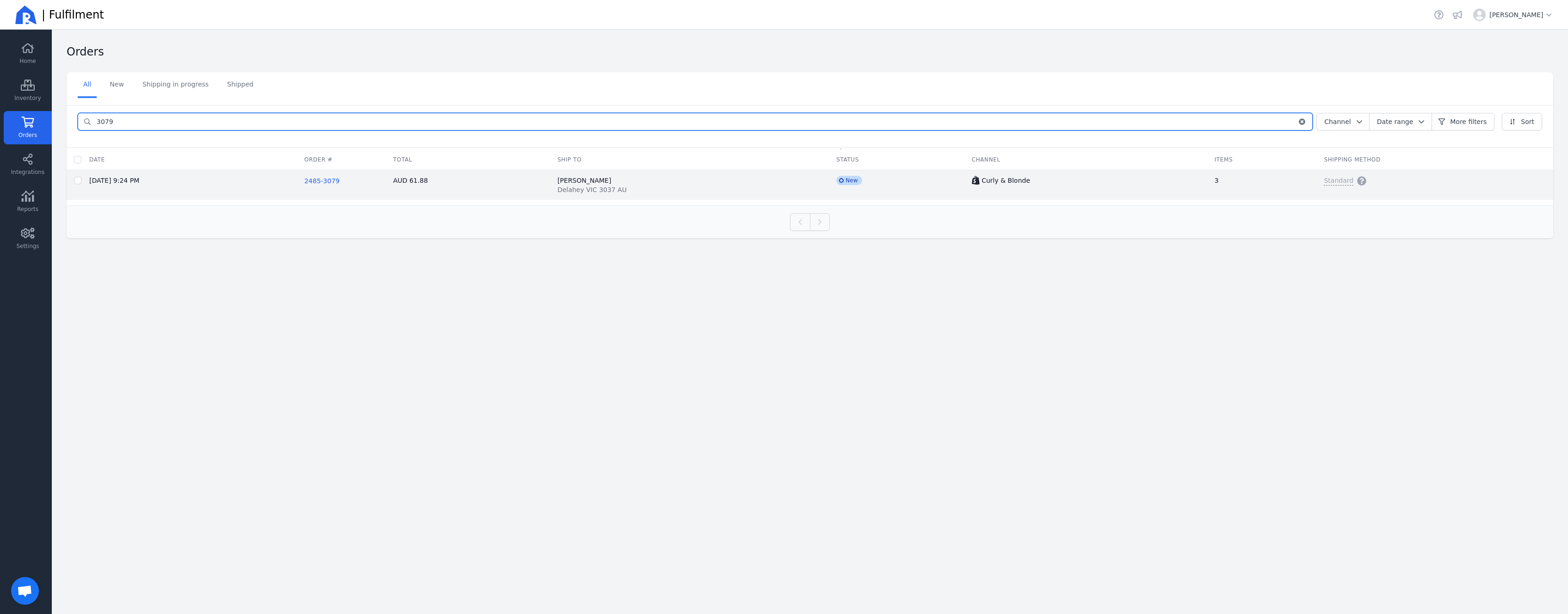
type input "3079"
click at [340, 183] on span "2485-3079" at bounding box center [322, 181] width 35 height 7
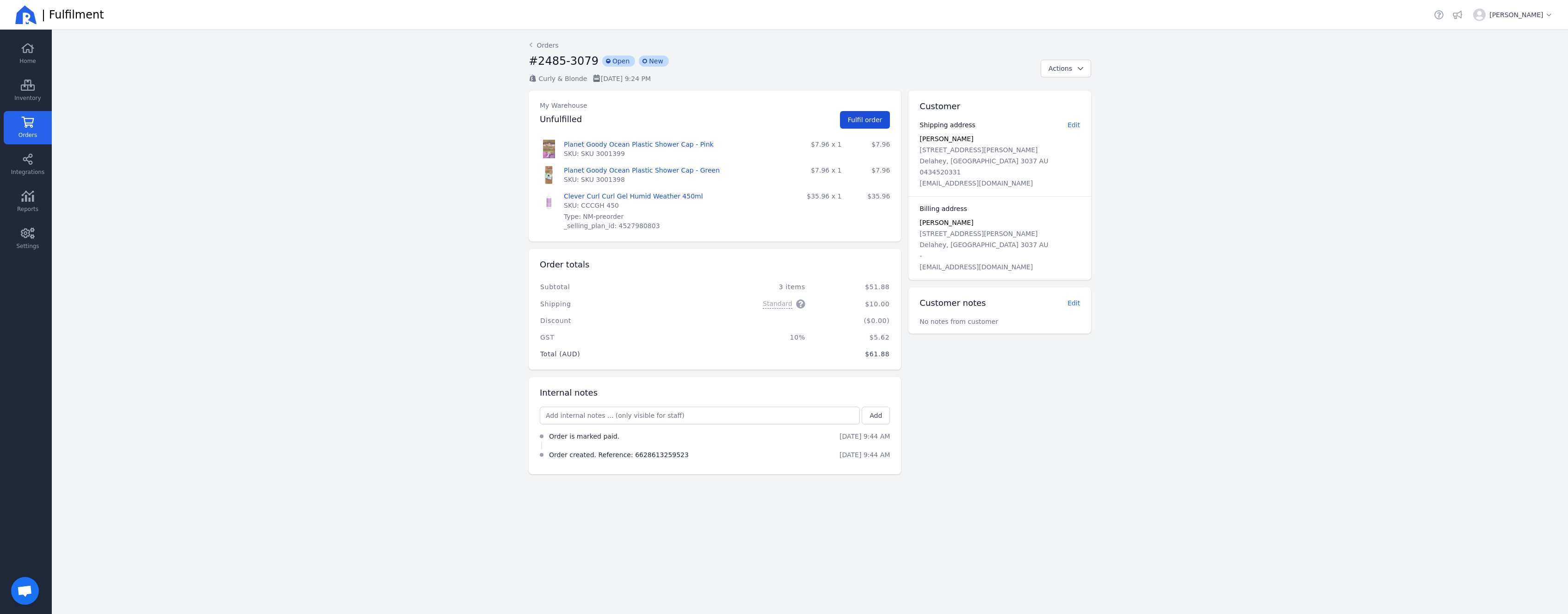
click at [858, 116] on span "Fulfil order" at bounding box center [865, 120] width 35 height 7
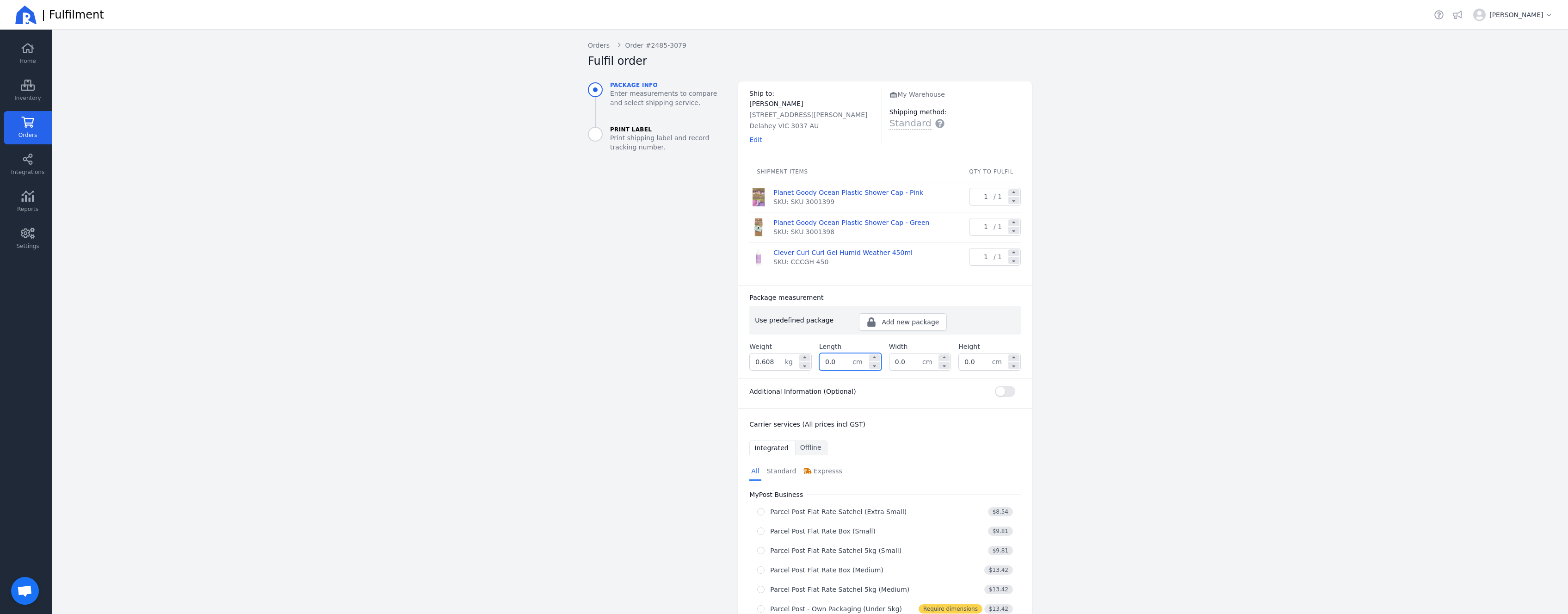
drag, startPoint x: 829, startPoint y: 358, endPoint x: 739, endPoint y: 348, distance: 90.6
click at [819, 353] on div "0.0 cm" at bounding box center [850, 362] width 63 height 18
type input "0"
type input "32.0"
type input "24.0"
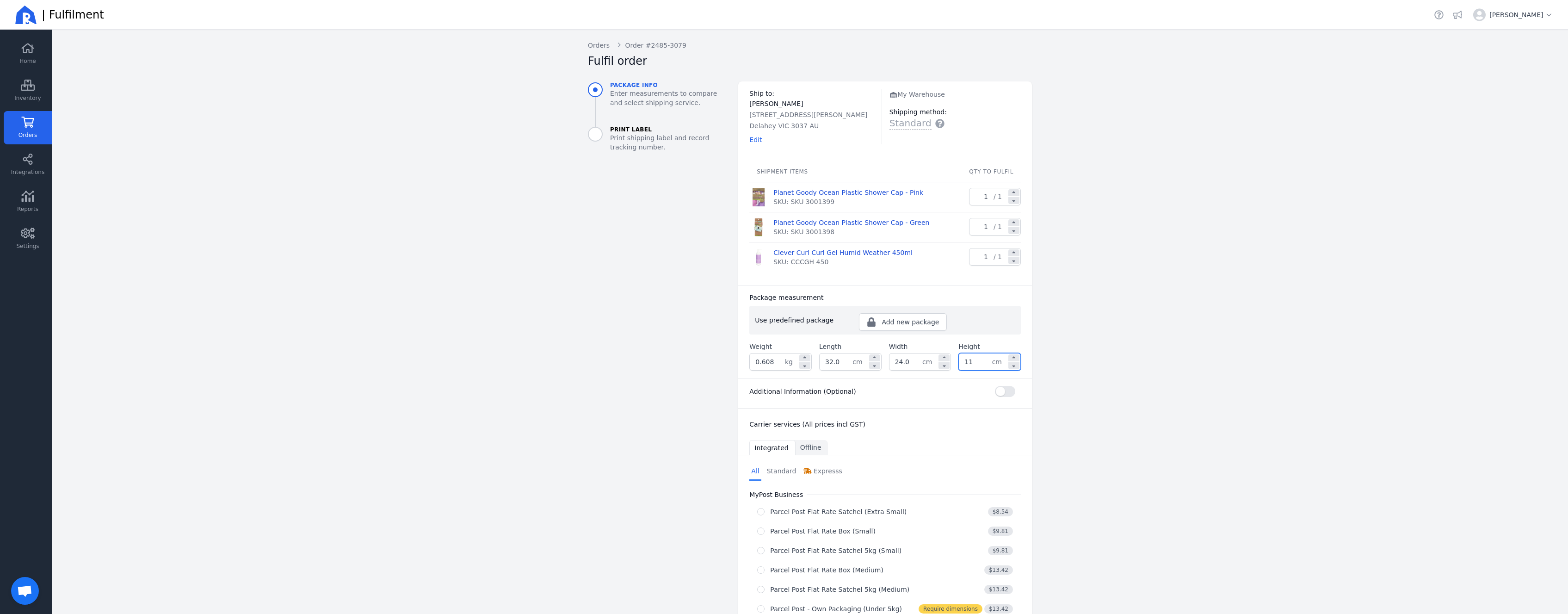
type input "11.0"
click at [394, 189] on main "Back Orders Order #2485-3079 Fulfil order Package info Enter measurements to co…" at bounding box center [810, 322] width 1516 height 585
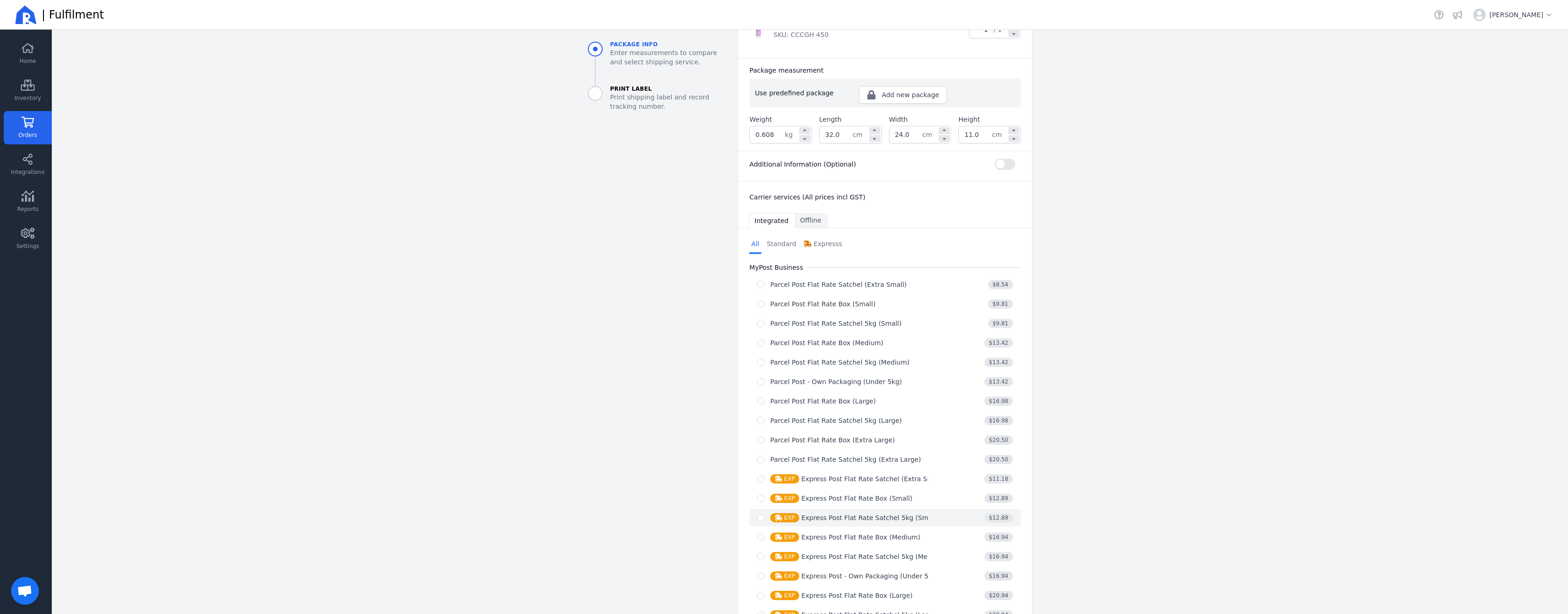
scroll to position [327, 0]
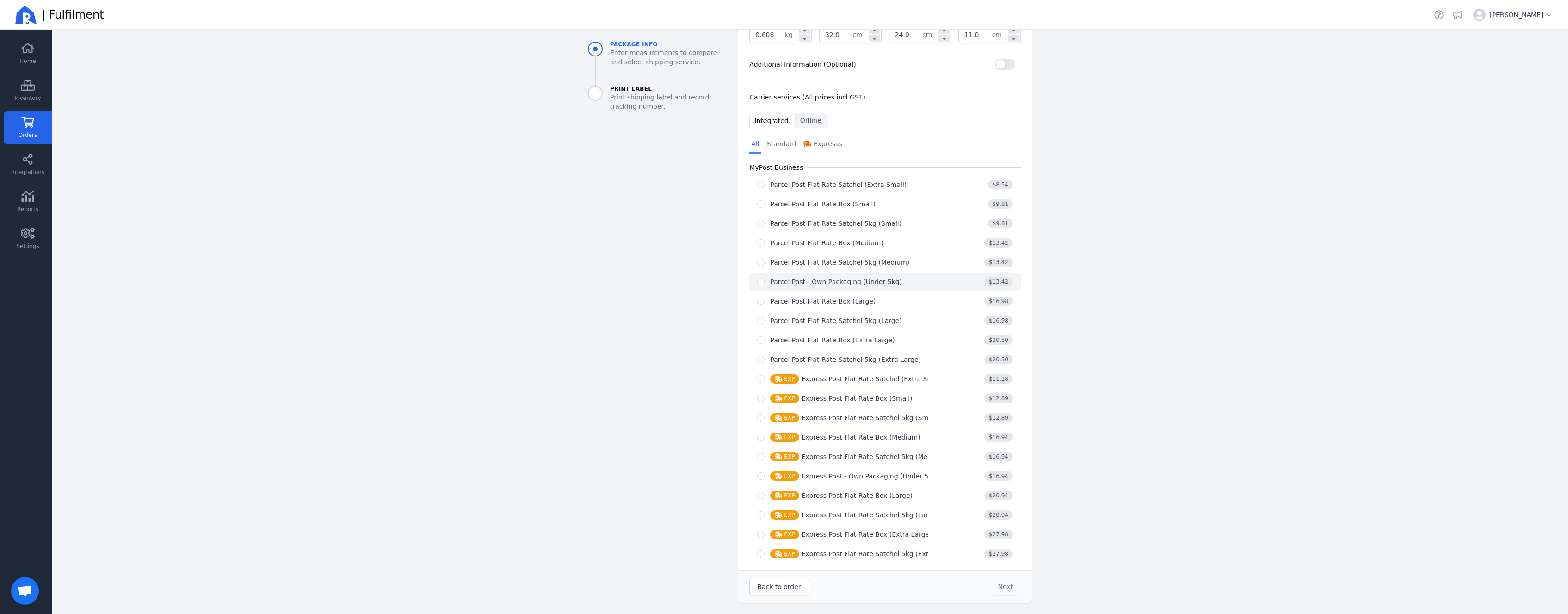
click at [861, 283] on div "Parcel Post - Own Packaging (Under 5kg)" at bounding box center [836, 281] width 132 height 9
radio input "true"
select select "0"
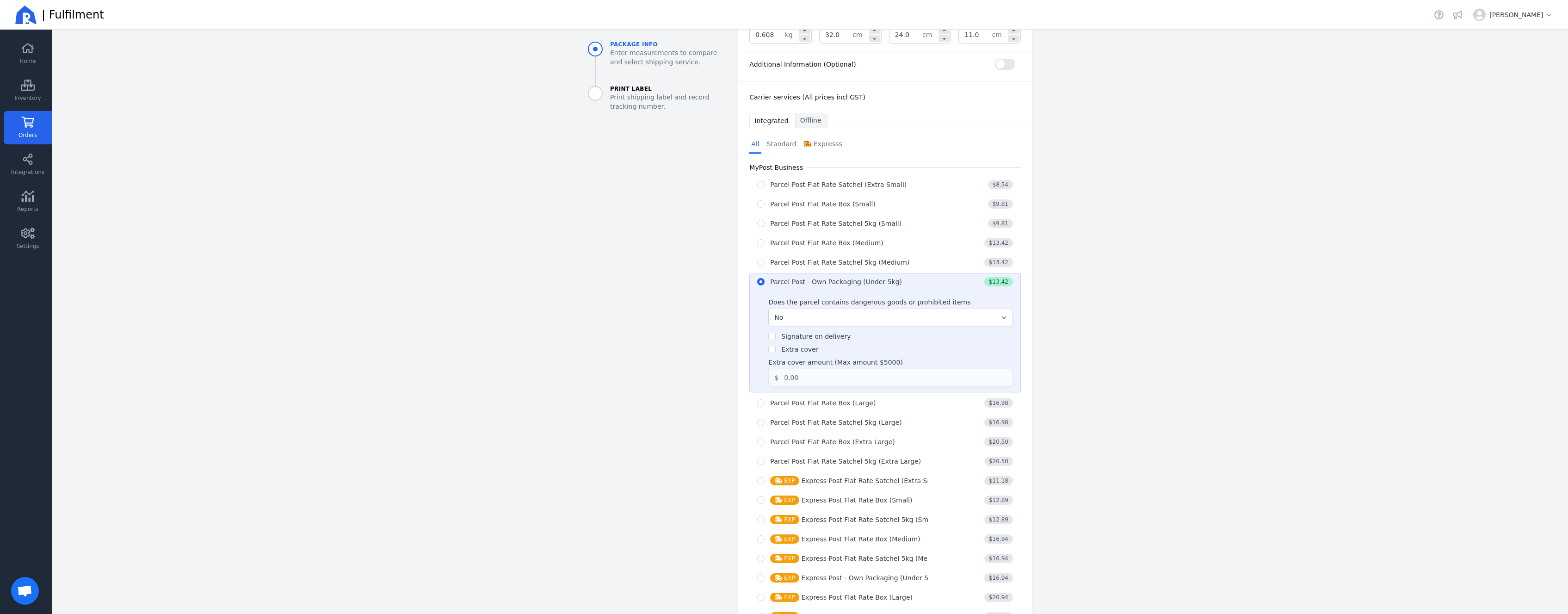
click at [805, 350] on label "Extra cover" at bounding box center [799, 350] width 37 height 7
click at [775, 350] on input "Extra cover" at bounding box center [772, 350] width 7 height 7
checkbox input "true"
drag, startPoint x: 813, startPoint y: 375, endPoint x: 727, endPoint y: 372, distance: 86.1
click at [779, 377] on input "0.00" at bounding box center [889, 377] width 221 height 16
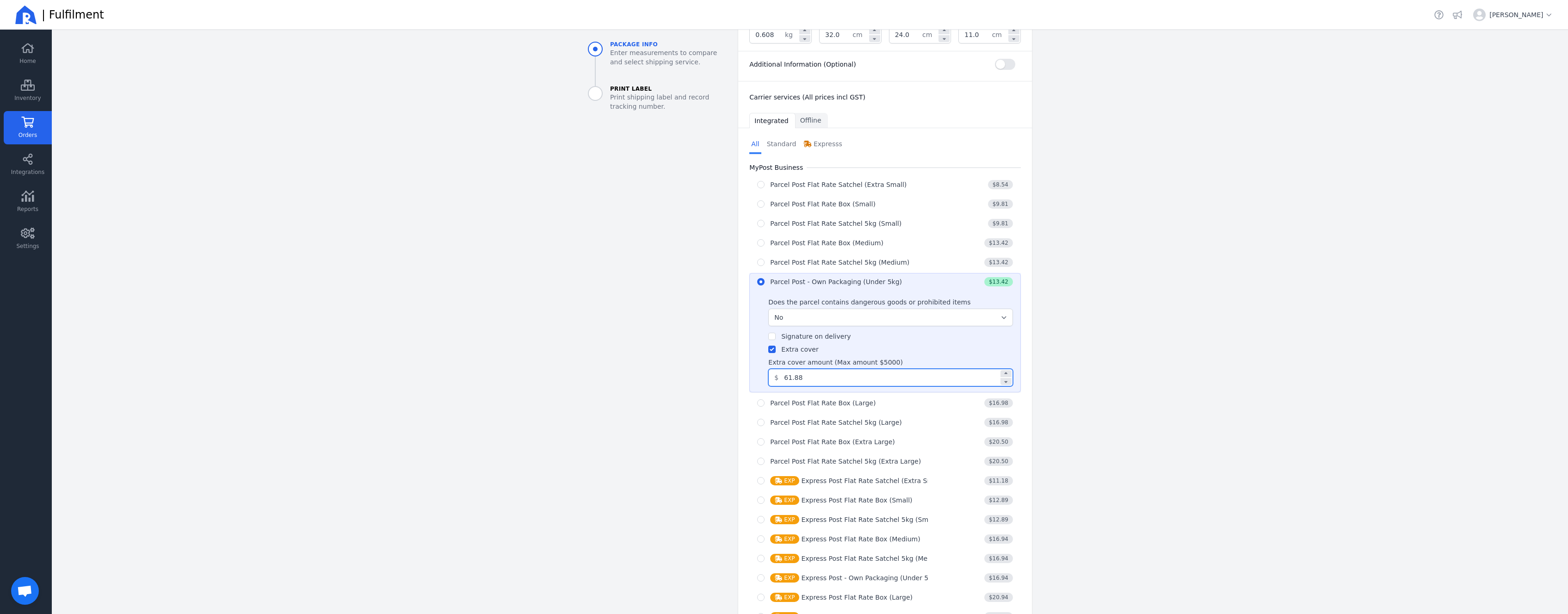
type input "61.88"
click at [637, 316] on aside "Package info Enter measurements to compare and select shipping service. Print L…" at bounding box center [656, 230] width 150 height 951
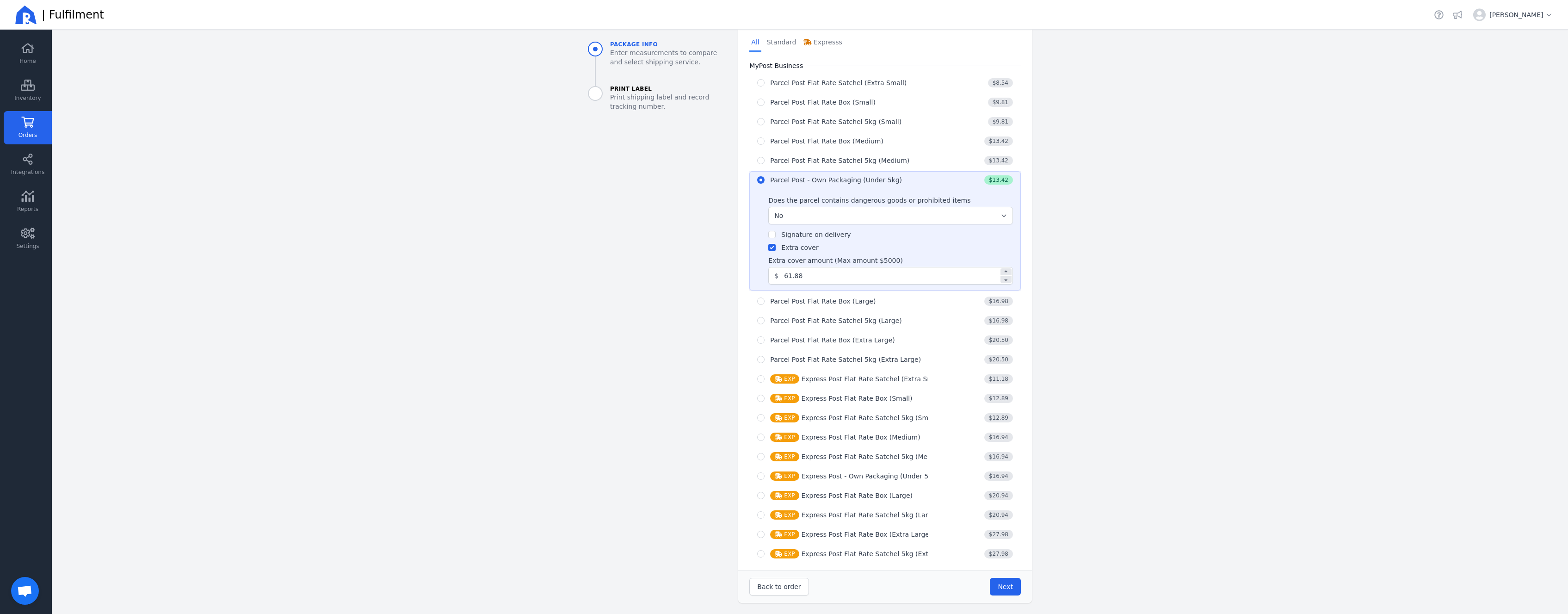
click at [1003, 599] on div "Back to order Next" at bounding box center [885, 587] width 294 height 33
click at [1001, 587] on span "Next" at bounding box center [1005, 587] width 15 height 7
type input "32.0"
type input "24.0"
type input "11.0"
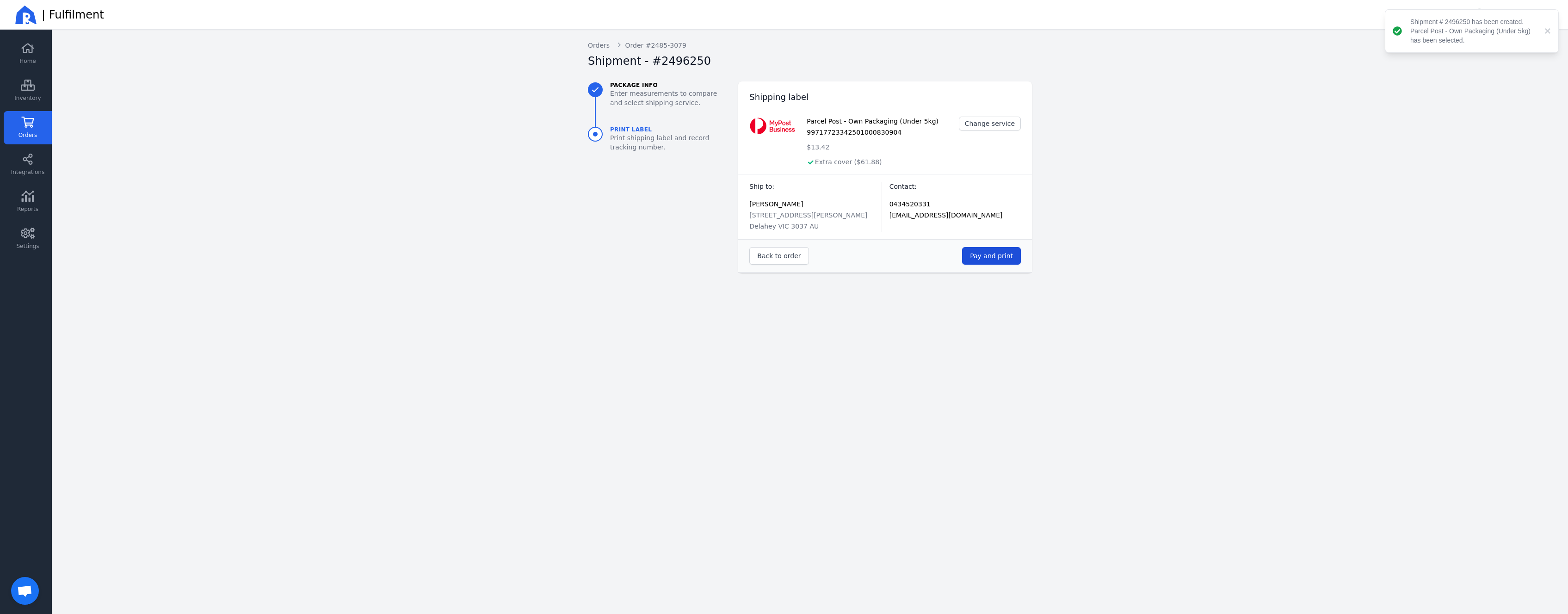
click at [997, 257] on span "Pay and print" at bounding box center [991, 256] width 43 height 7
click at [32, 51] on icon at bounding box center [27, 48] width 14 height 11
